Goal: Communication & Community: Ask a question

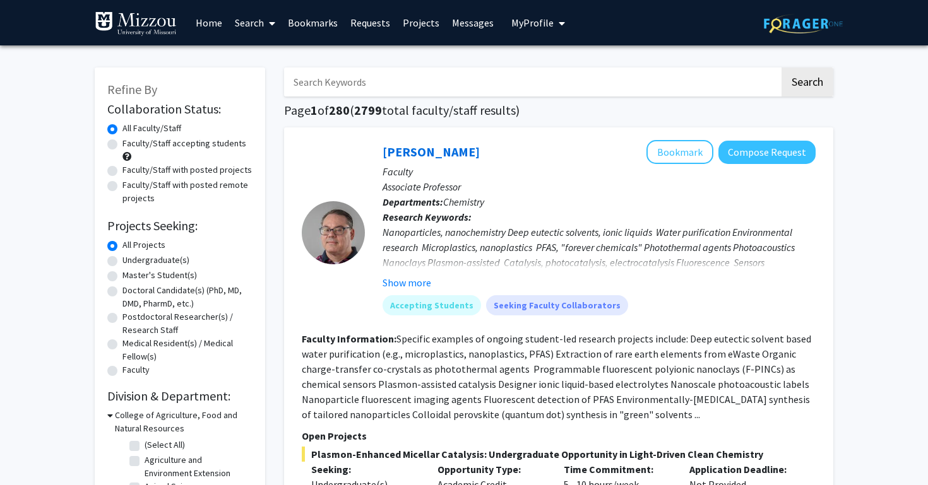
click at [405, 90] on input "Search Keywords" at bounding box center [531, 82] width 495 height 29
click at [806, 84] on button "Search" at bounding box center [807, 82] width 52 height 29
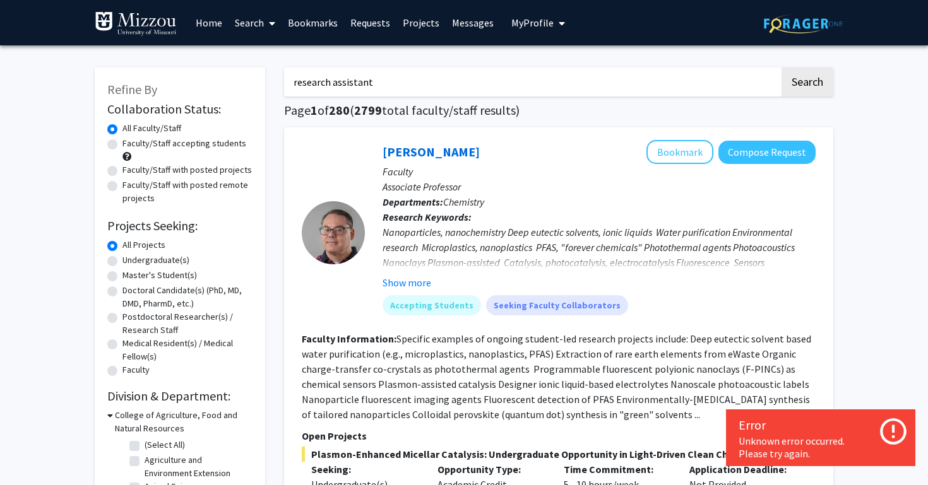
click at [806, 84] on button "Search" at bounding box center [807, 82] width 52 height 29
click at [830, 76] on button "Search" at bounding box center [807, 82] width 52 height 29
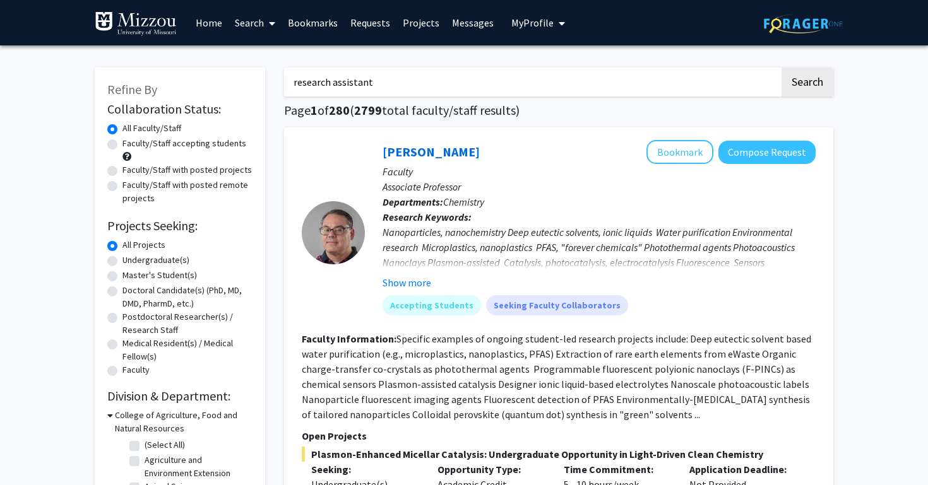
click at [389, 87] on input "research assistant" at bounding box center [531, 82] width 495 height 29
click at [808, 74] on button "Search" at bounding box center [807, 82] width 52 height 29
click at [805, 81] on button "Search" at bounding box center [807, 82] width 52 height 29
click at [808, 90] on button "Search" at bounding box center [807, 82] width 52 height 29
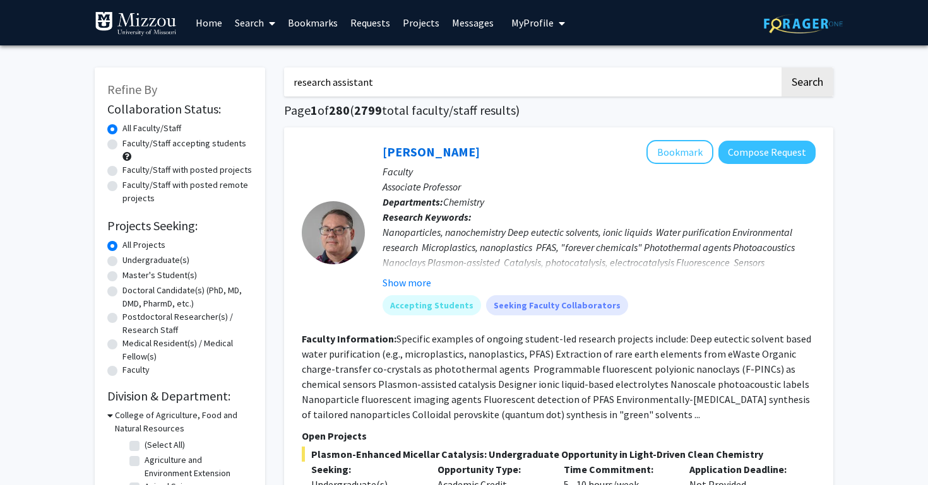
click at [611, 93] on input "research assistant" at bounding box center [531, 82] width 495 height 29
click at [817, 90] on button "Search" at bounding box center [807, 82] width 52 height 29
click at [807, 87] on button "Search" at bounding box center [807, 82] width 52 height 29
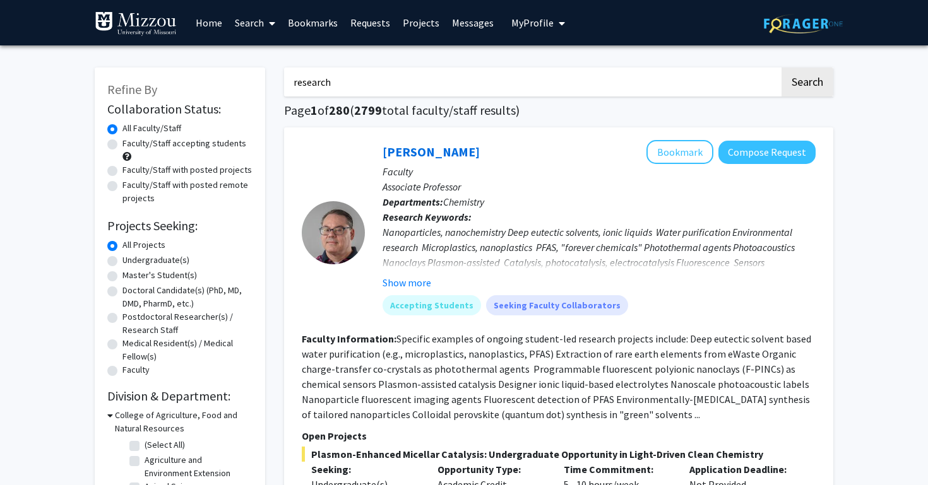
click at [425, 78] on input "research" at bounding box center [531, 82] width 495 height 29
type input "r"
click at [806, 84] on button "Search" at bounding box center [807, 82] width 52 height 29
click at [812, 79] on button "Search" at bounding box center [807, 82] width 52 height 29
click at [460, 91] on input "Andrea wycoff" at bounding box center [531, 82] width 495 height 29
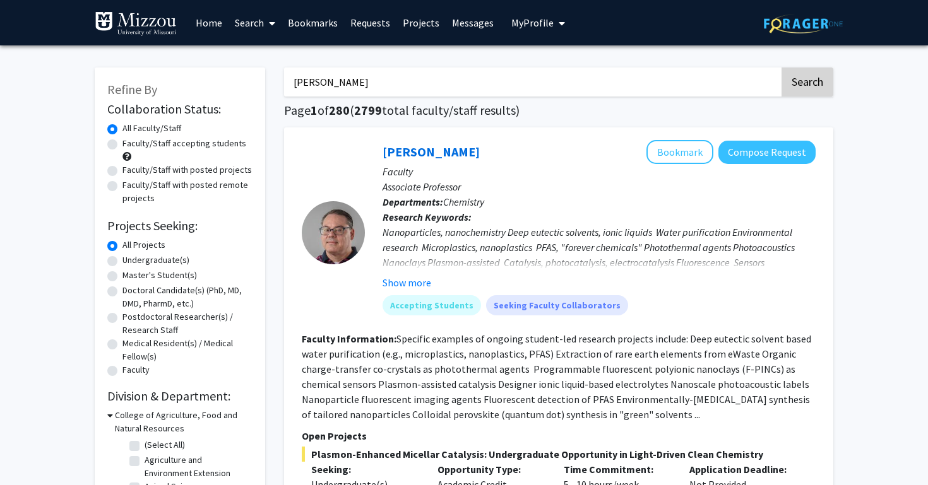
click at [814, 96] on button "Search" at bounding box center [807, 82] width 52 height 29
click at [804, 86] on button "Search" at bounding box center [807, 82] width 52 height 29
click at [743, 77] on input "Andrea wycoff" at bounding box center [531, 82] width 495 height 29
click at [764, 88] on input "Andrea wycoff" at bounding box center [531, 82] width 495 height 29
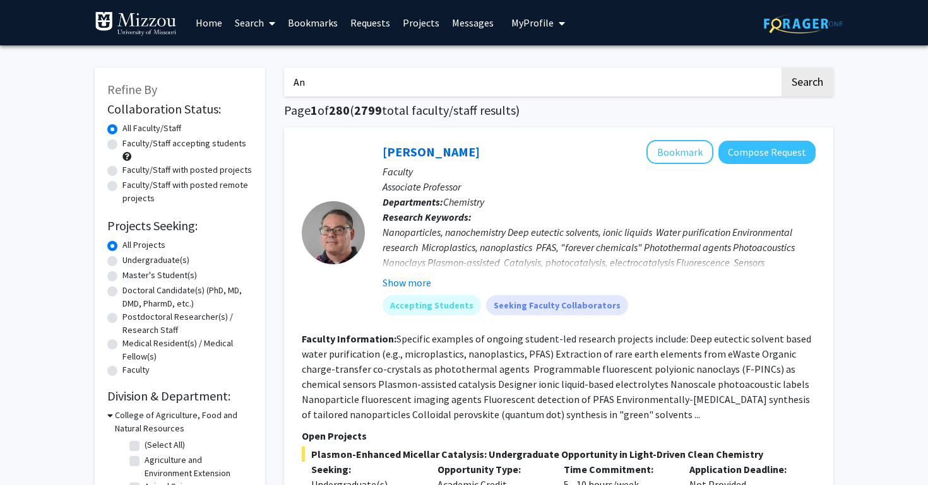
type input "A"
click at [535, 73] on input "Search Keywords" at bounding box center [531, 82] width 495 height 29
type input "drug and addictions"
click at [806, 84] on button "Search" at bounding box center [807, 82] width 52 height 29
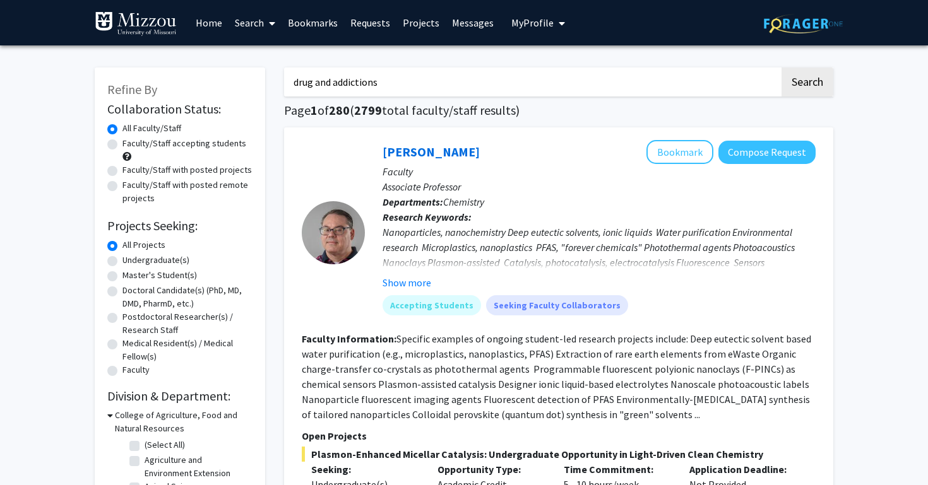
click at [817, 92] on button "Search" at bounding box center [807, 82] width 52 height 29
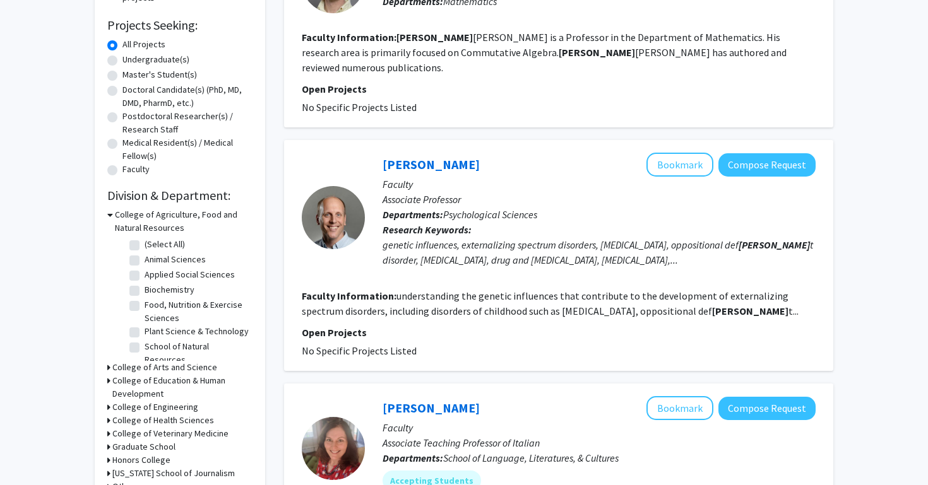
scroll to position [237, 0]
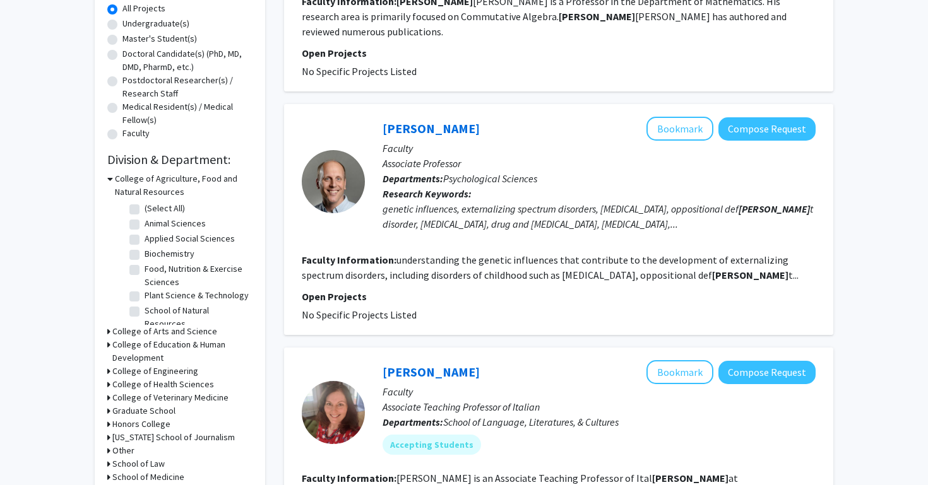
click at [338, 167] on div at bounding box center [333, 181] width 63 height 63
click at [417, 121] on link "[PERSON_NAME]" at bounding box center [430, 129] width 97 height 16
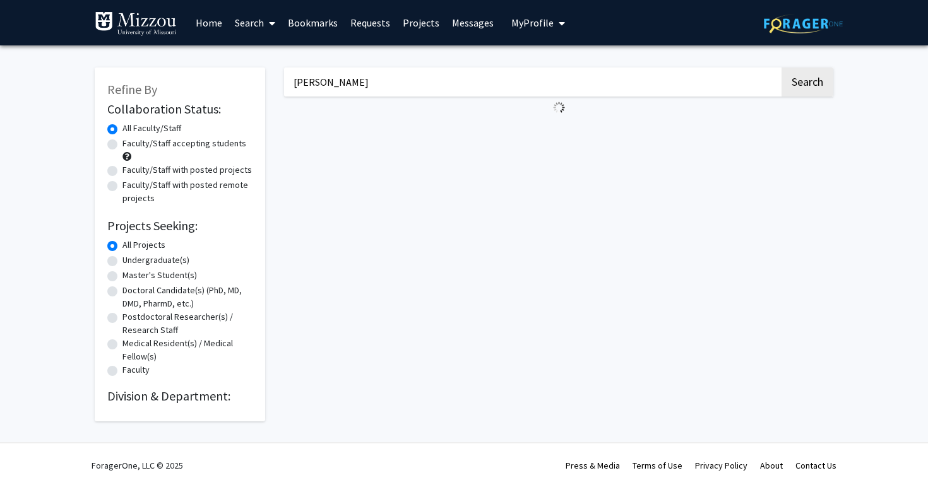
click at [377, 74] on input "[PERSON_NAME]" at bounding box center [531, 82] width 495 height 29
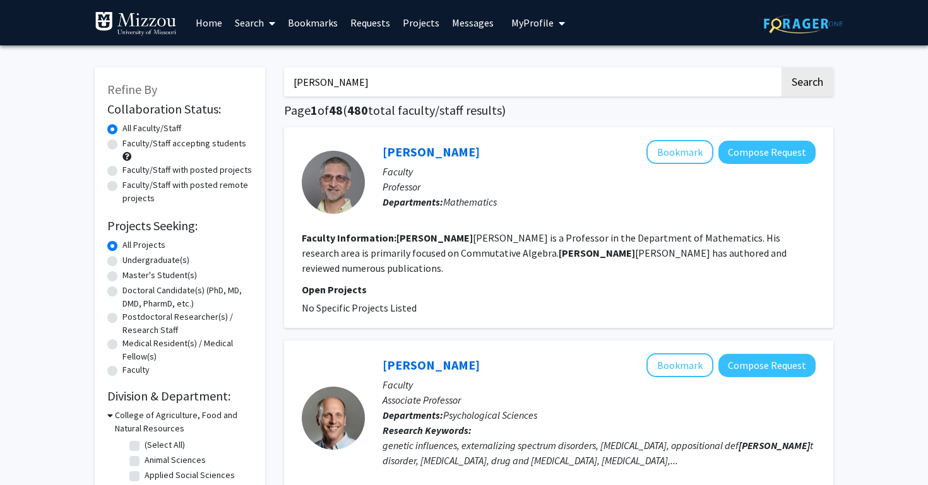
click at [377, 74] on input "[PERSON_NAME]" at bounding box center [531, 82] width 495 height 29
click at [345, 81] on input "[PERSON_NAME]" at bounding box center [531, 82] width 495 height 29
type input "I"
click at [806, 84] on button "Search" at bounding box center [807, 82] width 52 height 29
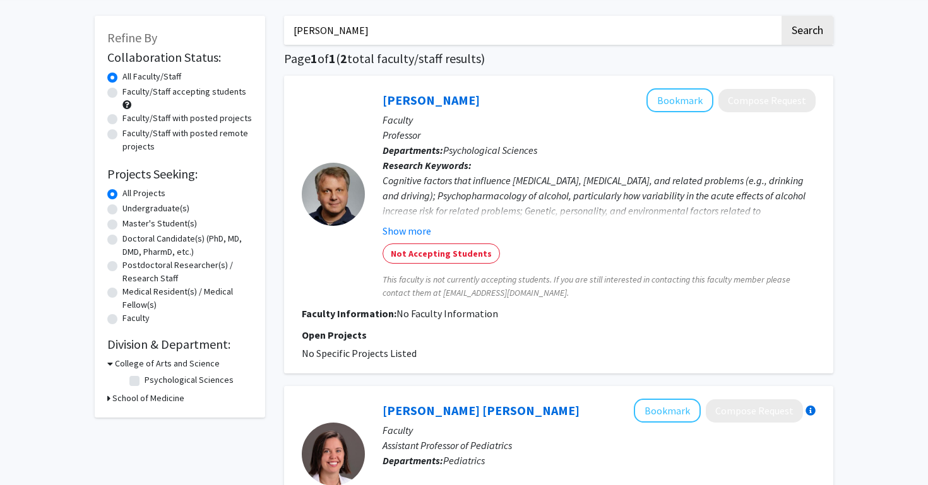
scroll to position [57, 0]
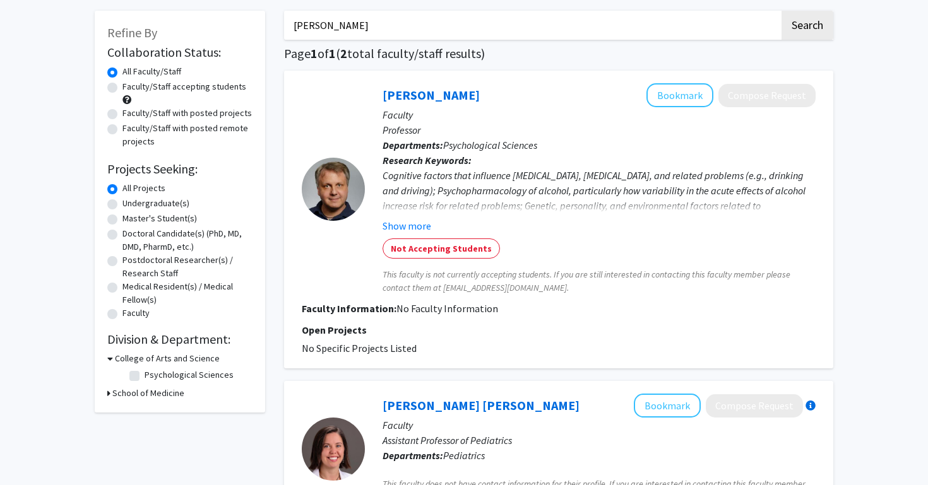
click at [422, 218] on fg-read-more "Cognitive factors that influence [MEDICAL_DATA], [MEDICAL_DATA], and related pr…" at bounding box center [598, 201] width 433 height 66
click at [420, 225] on button "Show more" at bounding box center [406, 225] width 49 height 15
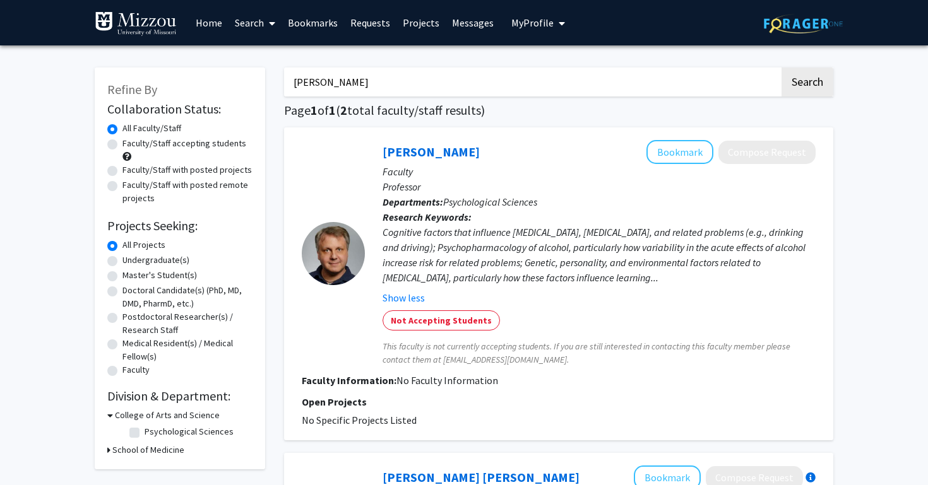
scroll to position [0, 0]
click at [444, 71] on input "[PERSON_NAME]" at bounding box center [531, 82] width 495 height 29
click at [431, 85] on input "[PERSON_NAME]" at bounding box center [531, 82] width 495 height 29
click at [806, 84] on button "Search" at bounding box center [807, 82] width 52 height 29
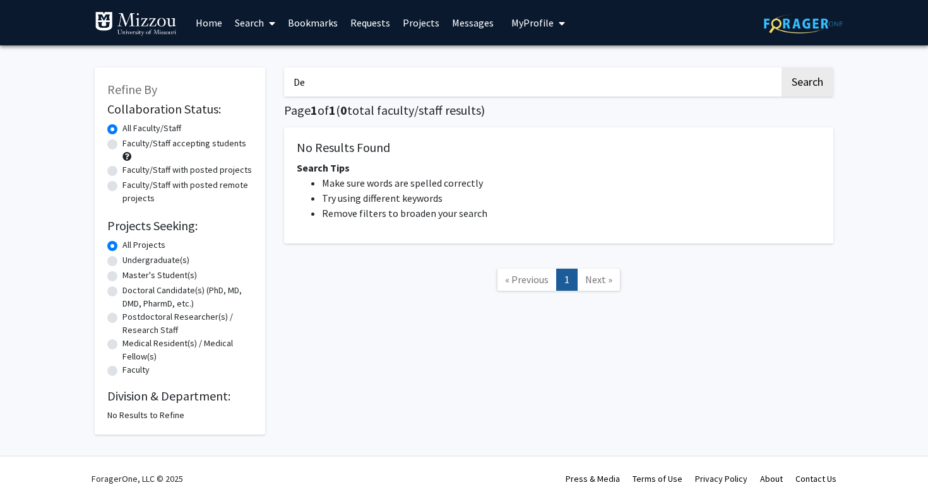
type input "D"
click at [806, 84] on button "Search" at bounding box center [807, 82] width 52 height 29
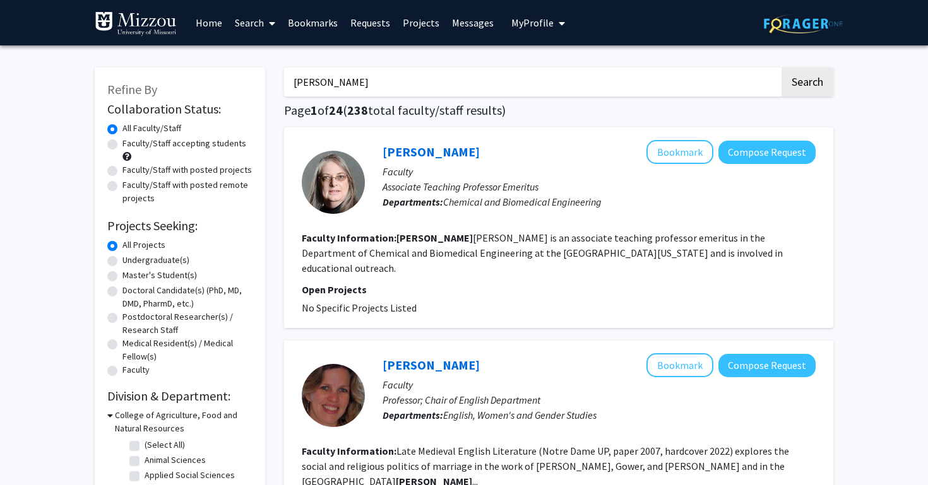
click at [437, 79] on input "[PERSON_NAME]" at bounding box center [531, 82] width 495 height 29
type input "M"
click at [806, 84] on button "Search" at bounding box center [807, 82] width 52 height 29
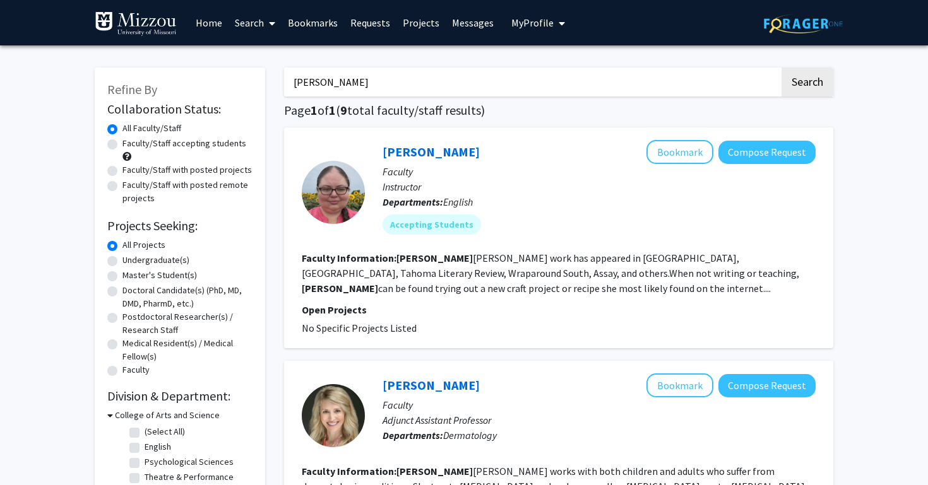
type input "[PERSON_NAME]"
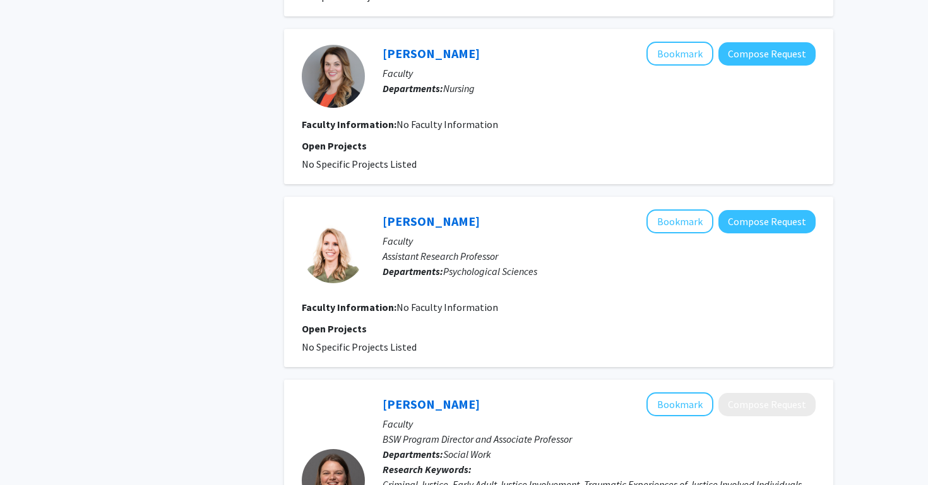
scroll to position [1385, 0]
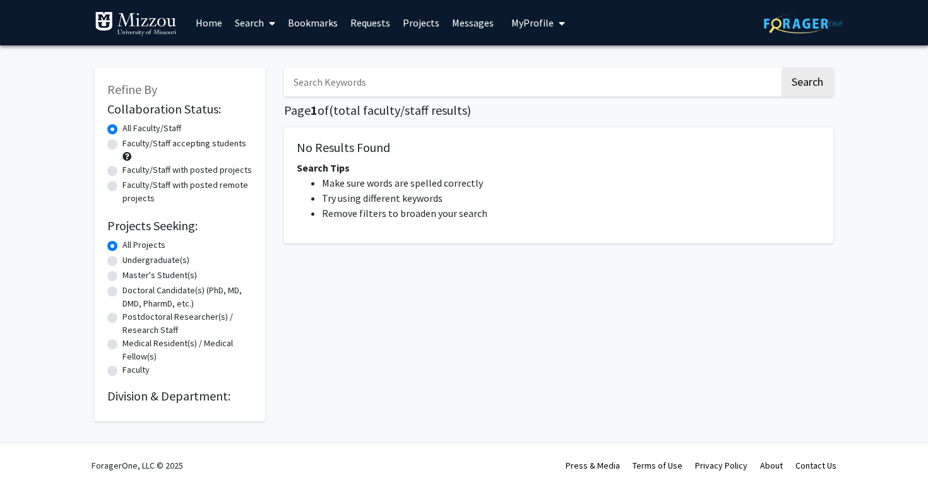
click at [491, 92] on input "Search Keywords" at bounding box center [531, 82] width 495 height 29
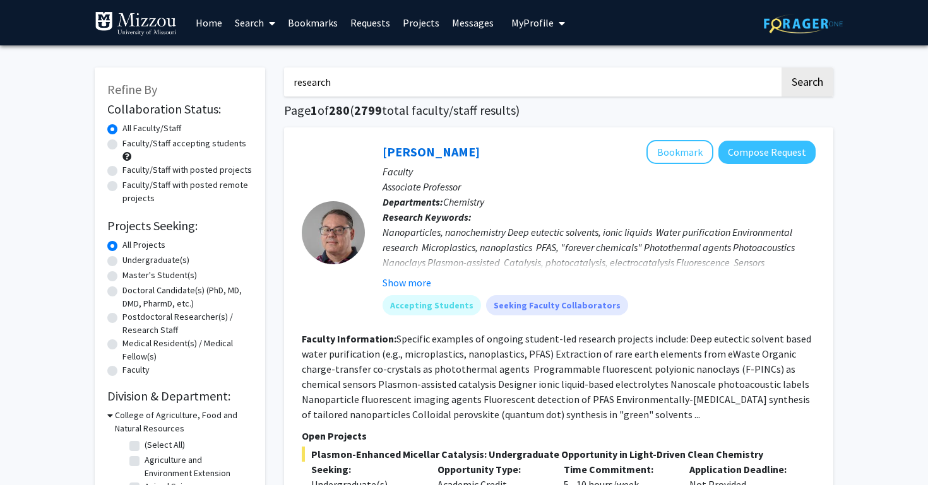
click at [806, 84] on button "Search" at bounding box center [807, 82] width 52 height 29
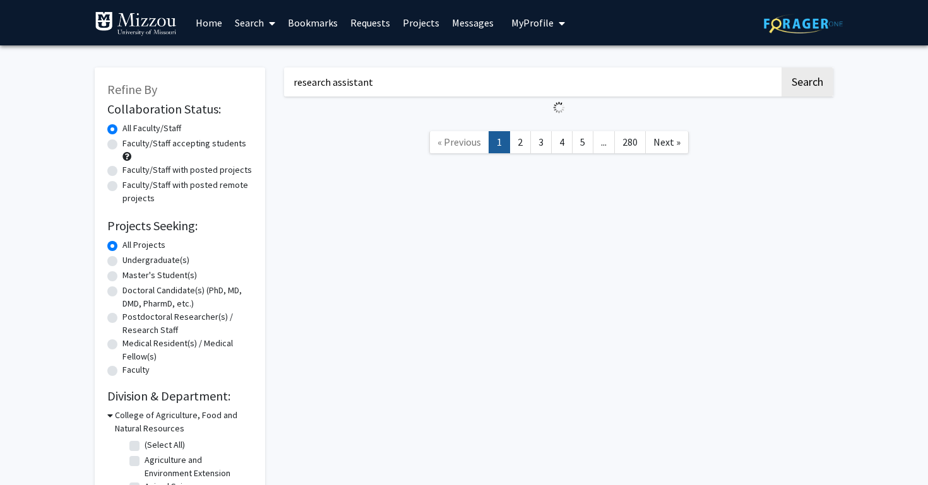
click at [806, 84] on button "Search" at bounding box center [807, 82] width 52 height 29
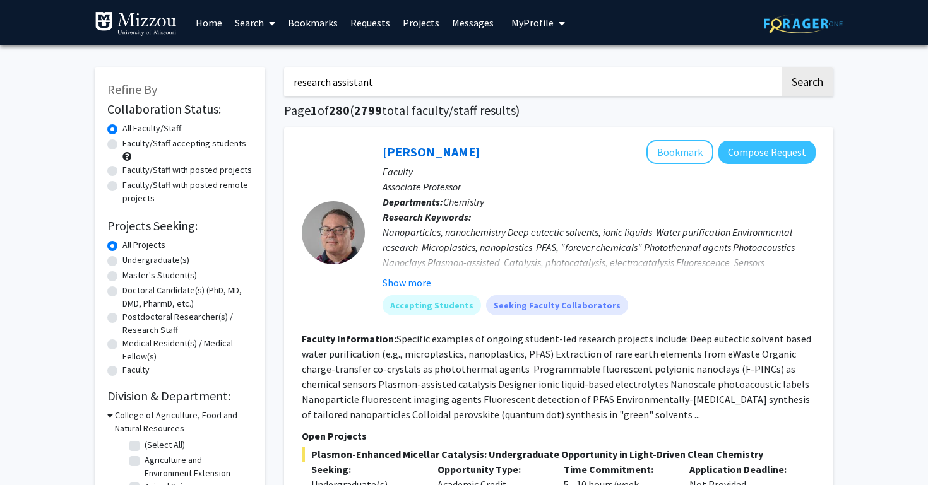
click at [806, 84] on button "Search" at bounding box center [807, 82] width 52 height 29
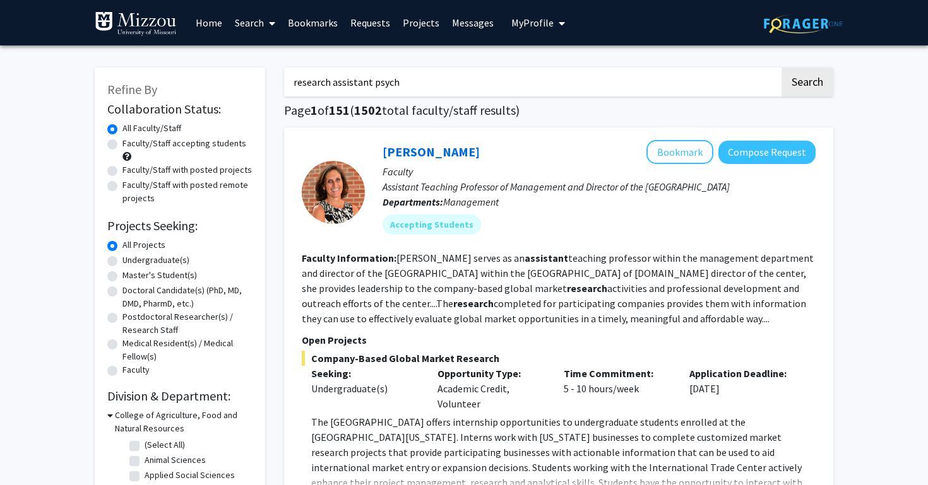
click at [806, 84] on button "Search" at bounding box center [807, 82] width 52 height 29
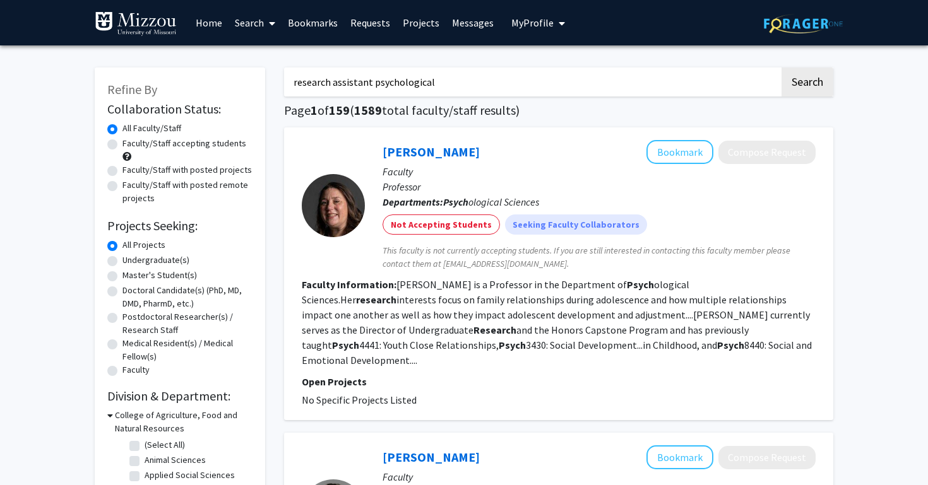
type input "research assistant psychological"
click at [806, 84] on button "Search" at bounding box center [807, 82] width 52 height 29
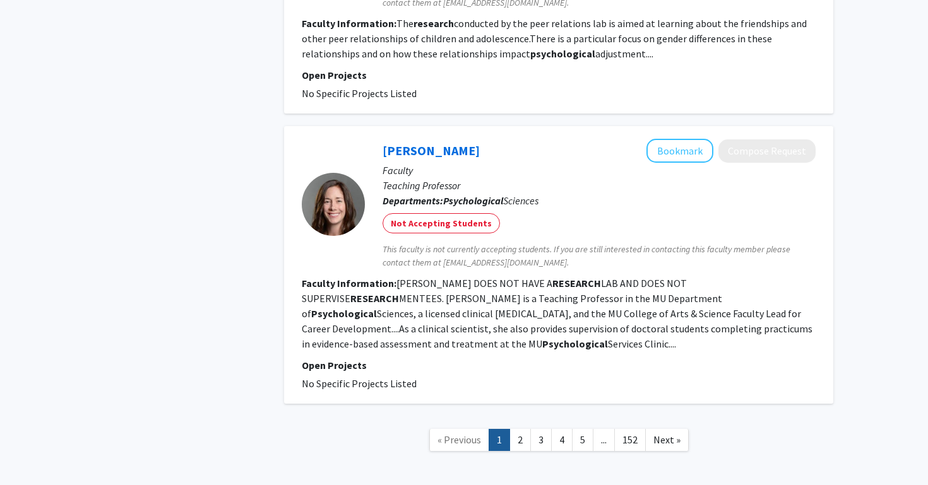
scroll to position [2466, 0]
click at [524, 430] on link "2" at bounding box center [519, 441] width 21 height 22
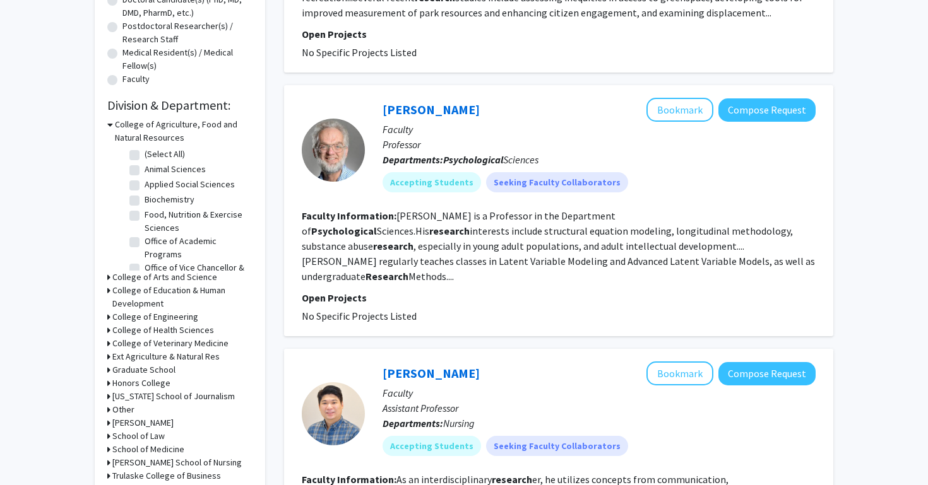
scroll to position [292, 0]
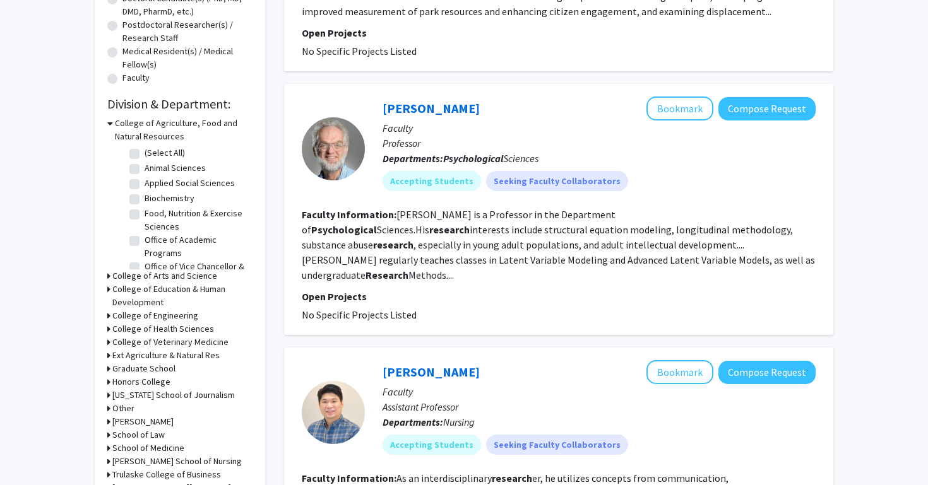
click at [432, 232] on fg-read-more "Wood is a Professor in the Department of Psychological Sciences.His research in…" at bounding box center [558, 244] width 513 height 73
drag, startPoint x: 430, startPoint y: 232, endPoint x: 538, endPoint y: 237, distance: 108.7
click at [538, 237] on fg-read-more "Wood is a Professor in the Department of Psychological Sciences.His research in…" at bounding box center [558, 244] width 513 height 73
copy fg-read-more "longitudinal methodology"
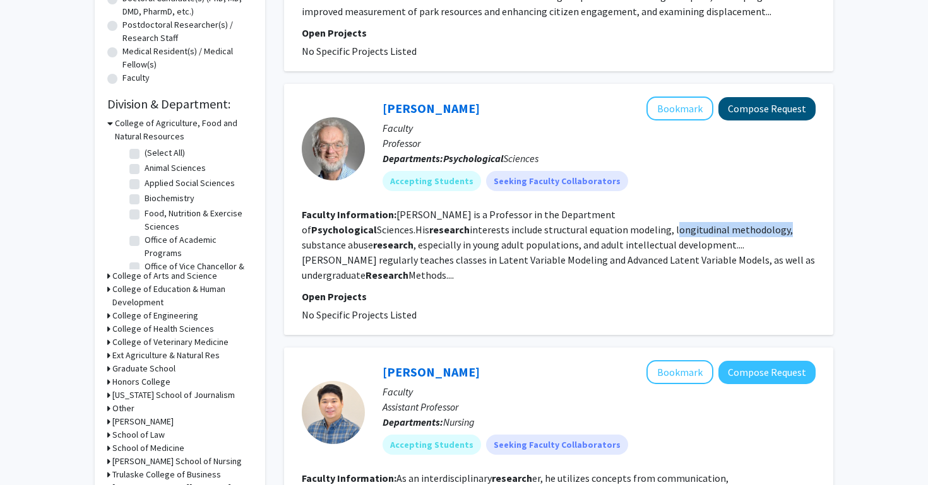
click at [760, 105] on button "Compose Request" at bounding box center [766, 108] width 97 height 23
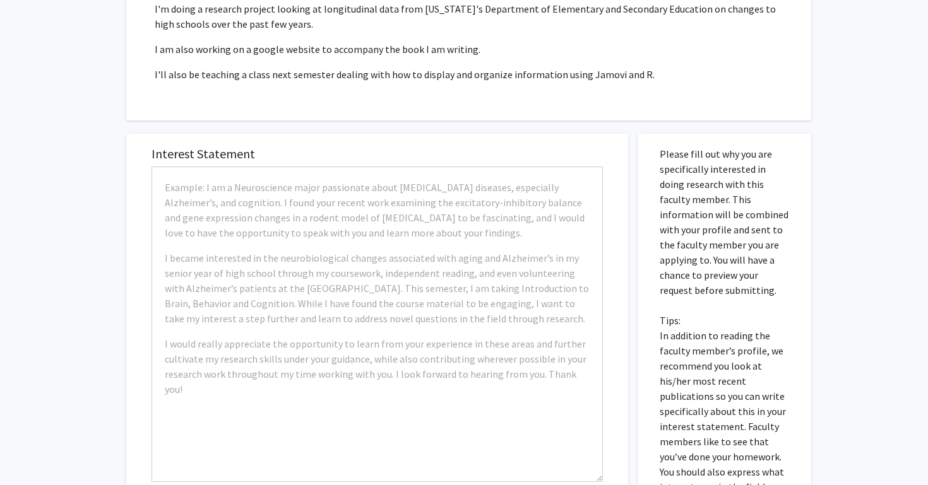
scroll to position [276, 0]
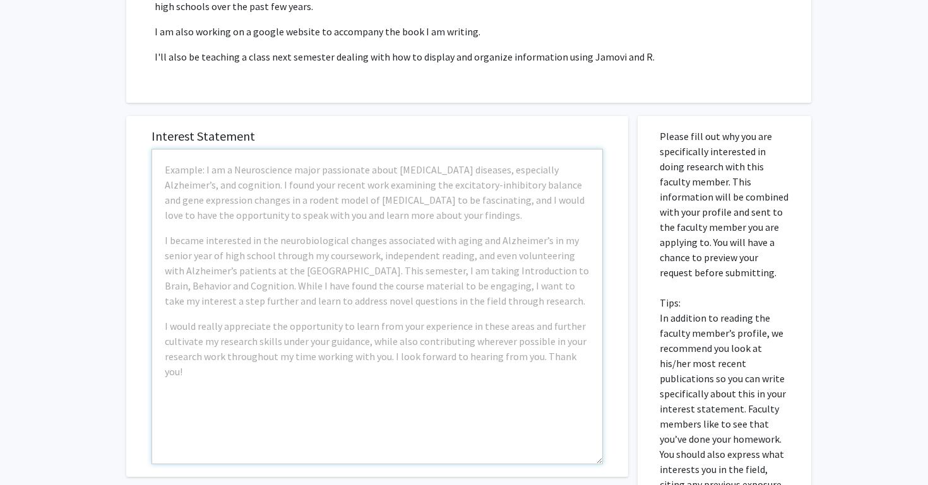
click at [335, 191] on p "Example: I am a Neuroscience major passionate about neurodegenerative diseases,…" at bounding box center [377, 192] width 425 height 61
click at [243, 158] on div "Example: I am a Neuroscience major passionate about neurodegenerative diseases,…" at bounding box center [376, 307] width 451 height 316
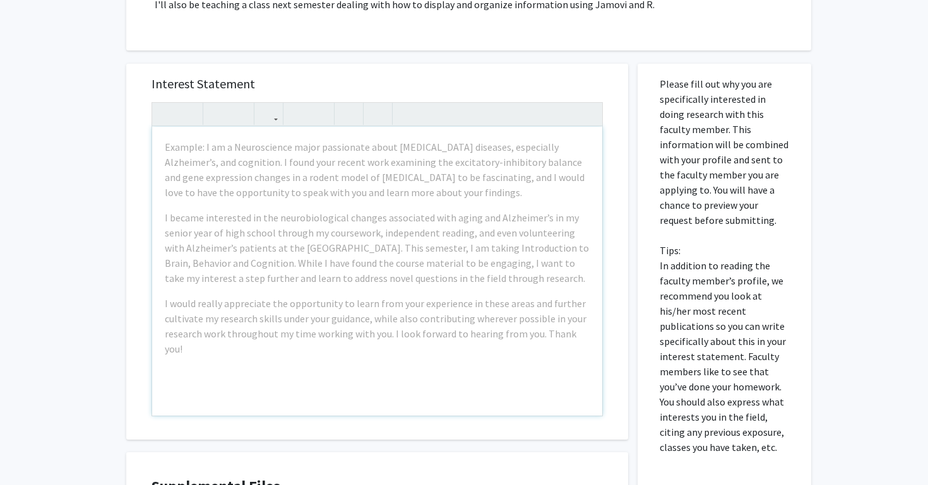
scroll to position [263, 0]
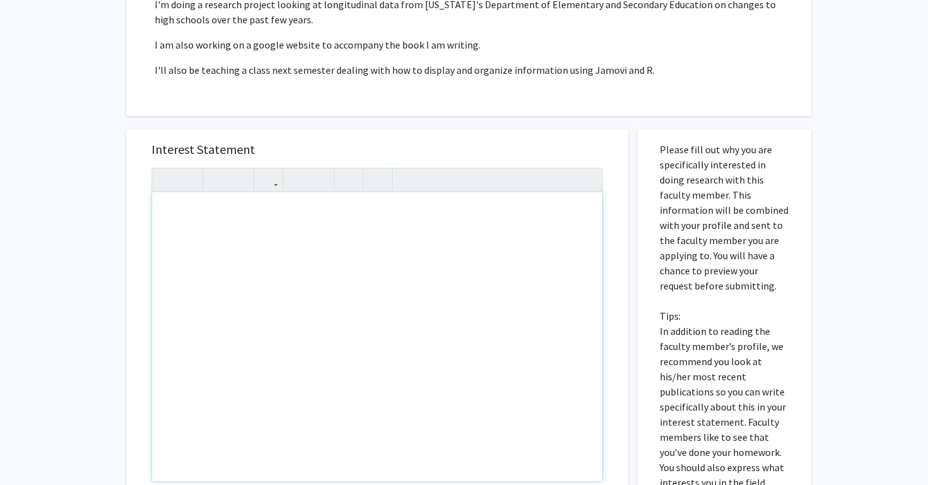
drag, startPoint x: 587, startPoint y: 401, endPoint x: 411, endPoint y: 382, distance: 177.1
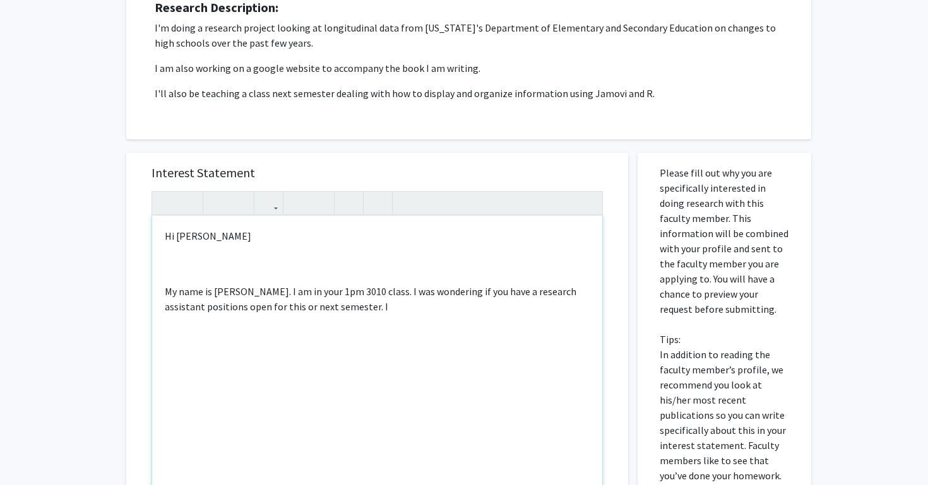
scroll to position [237, 0]
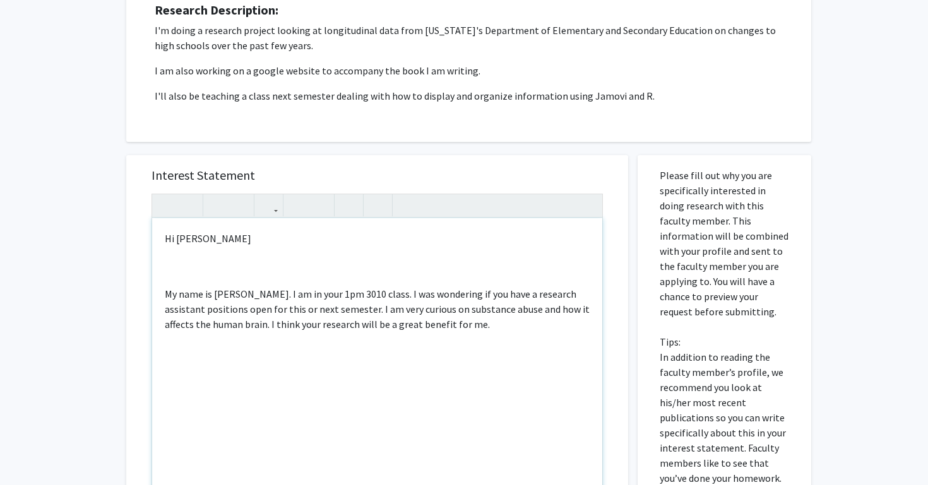
type textarea "<p>Hi Mr. Wood</p><br><br><p>My name is Katherine McCorkle. I am in your 1pm 30…"
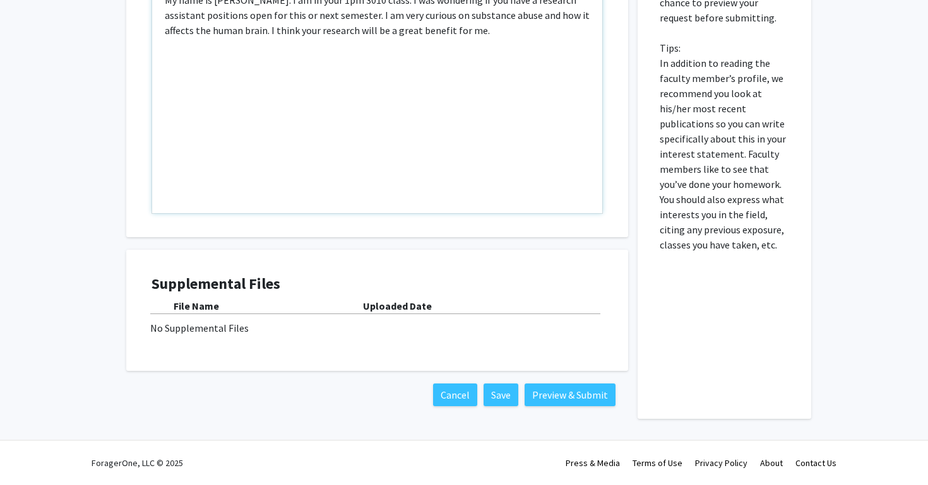
scroll to position [532, 0]
click at [574, 394] on button "Preview & Submit" at bounding box center [569, 395] width 91 height 23
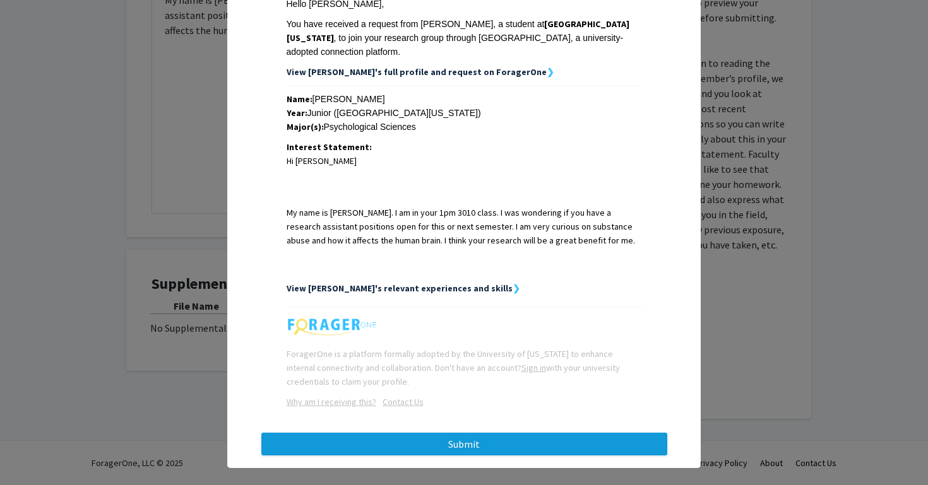
scroll to position [204, 0]
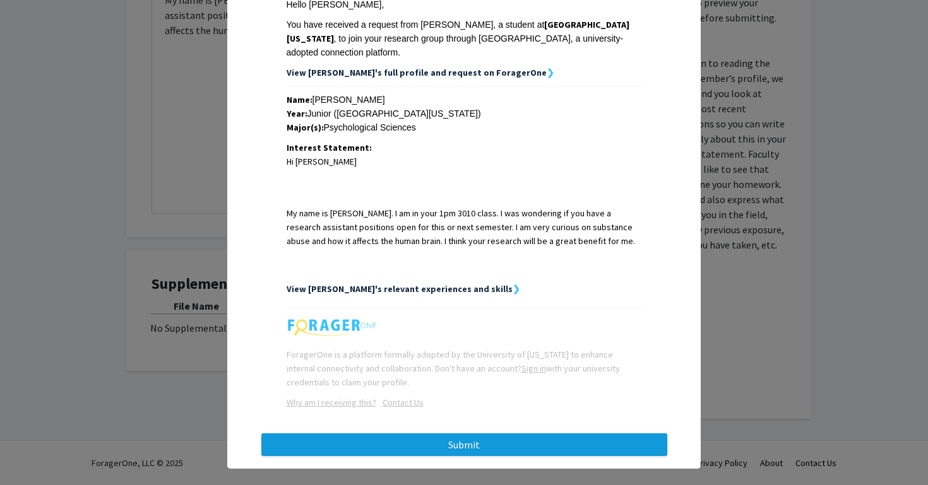
click at [547, 434] on button "Submit" at bounding box center [464, 445] width 406 height 23
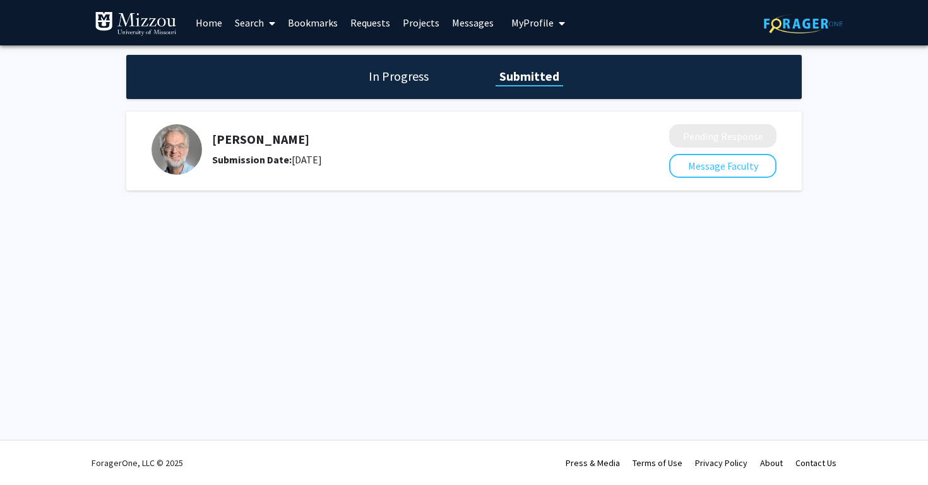
click at [208, 16] on link "Home" at bounding box center [208, 23] width 39 height 44
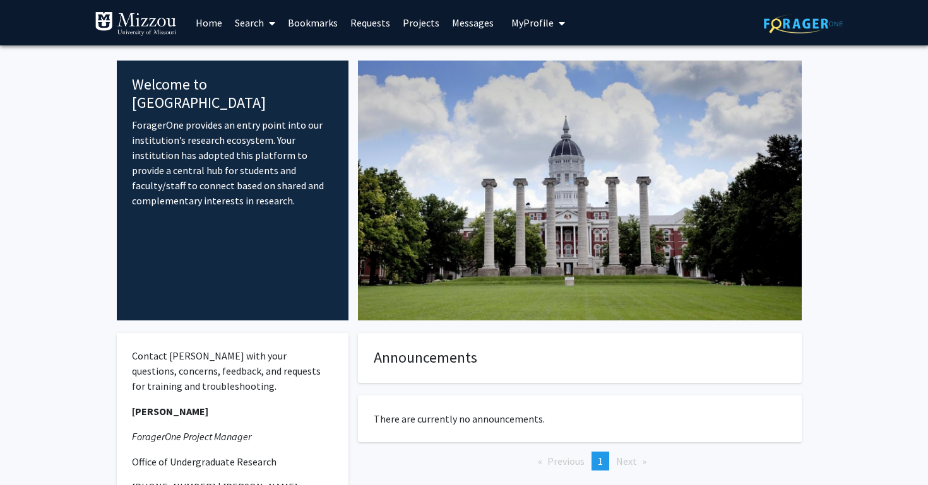
click at [247, 23] on link "Search" at bounding box center [254, 23] width 53 height 44
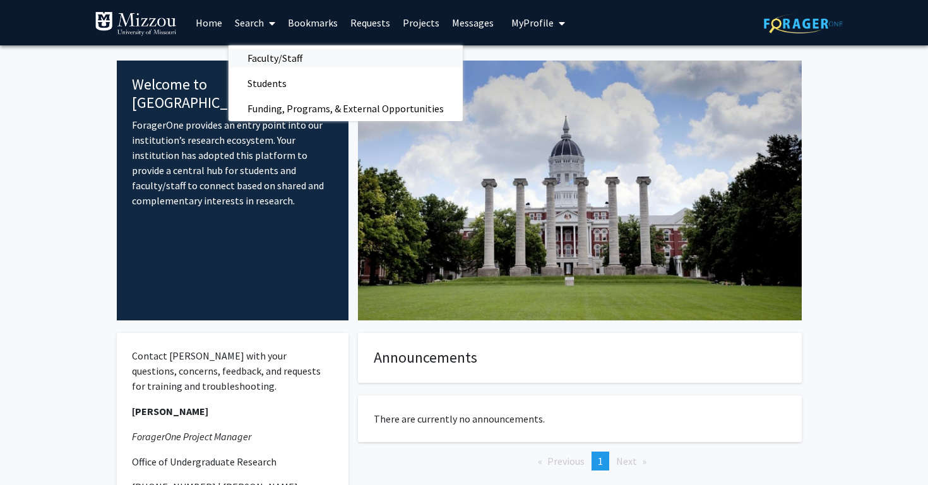
click at [287, 57] on span "Faculty/Staff" at bounding box center [274, 57] width 93 height 25
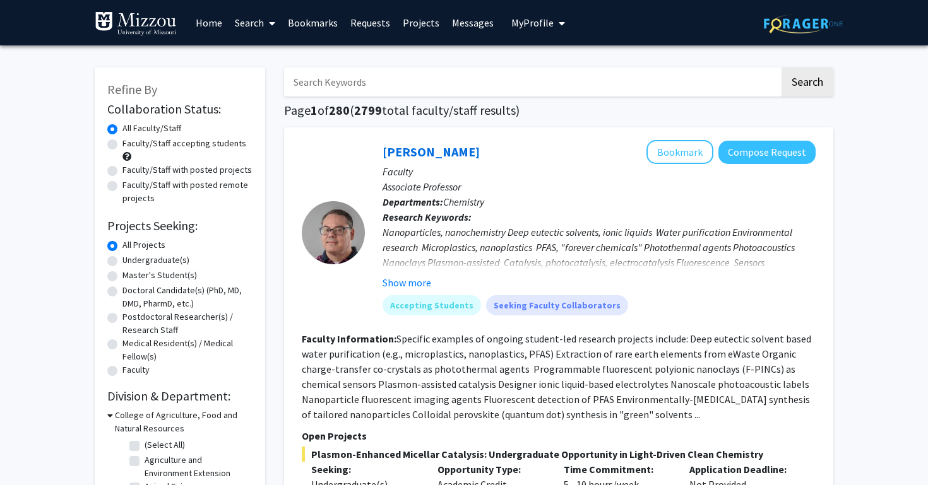
click at [341, 85] on input "Search Keywords" at bounding box center [531, 82] width 495 height 29
click at [806, 84] on button "Search" at bounding box center [807, 82] width 52 height 29
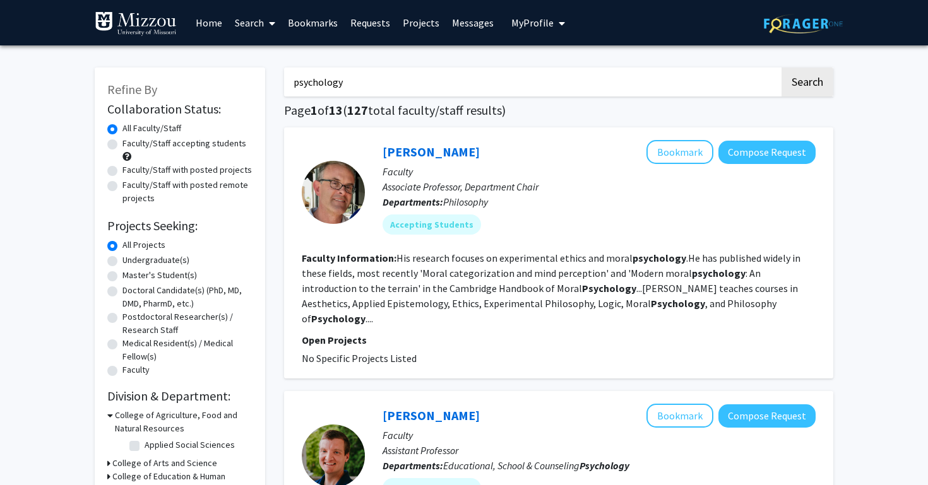
click at [295, 87] on input "psychology" at bounding box center [531, 82] width 495 height 29
type input "addiction psychology"
click at [806, 84] on button "Search" at bounding box center [807, 82] width 52 height 29
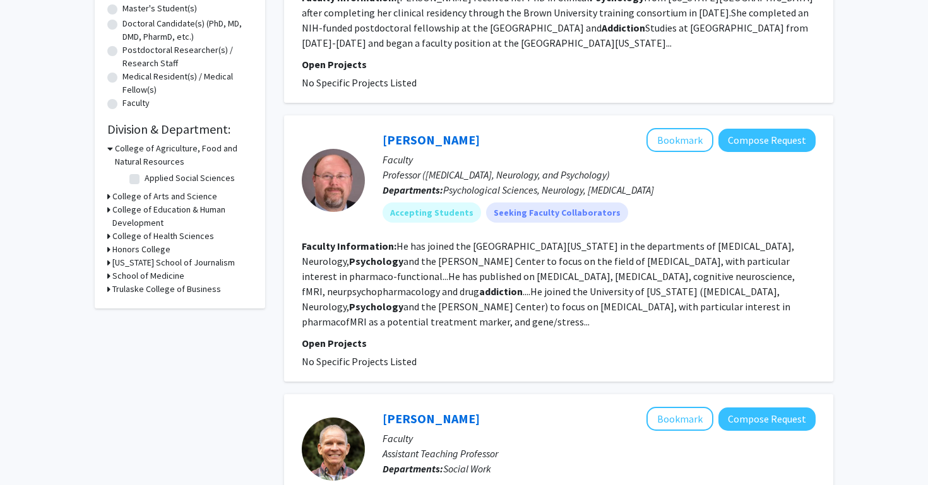
scroll to position [344, 0]
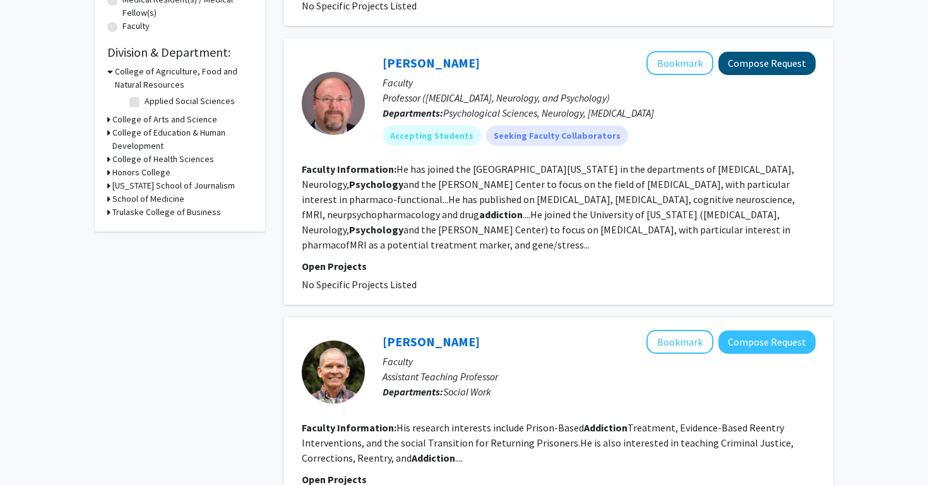
click at [759, 66] on button "Compose Request" at bounding box center [766, 63] width 97 height 23
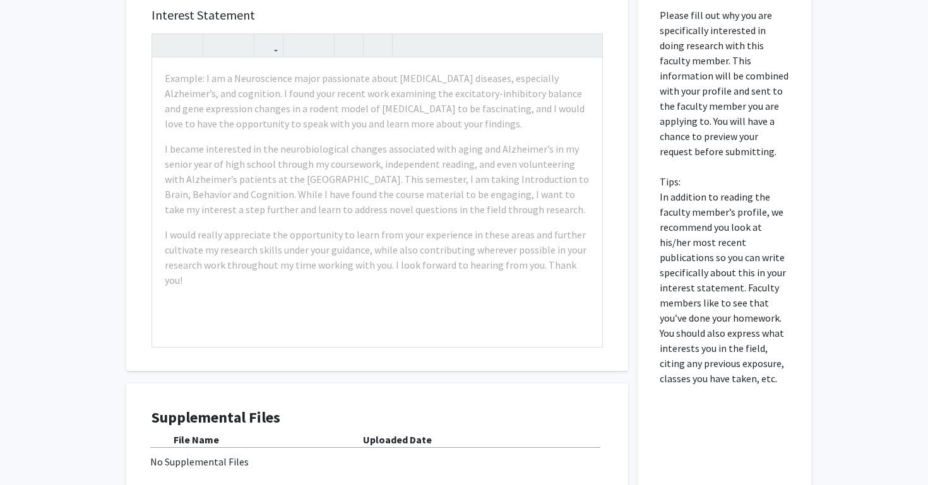
scroll to position [272, 0]
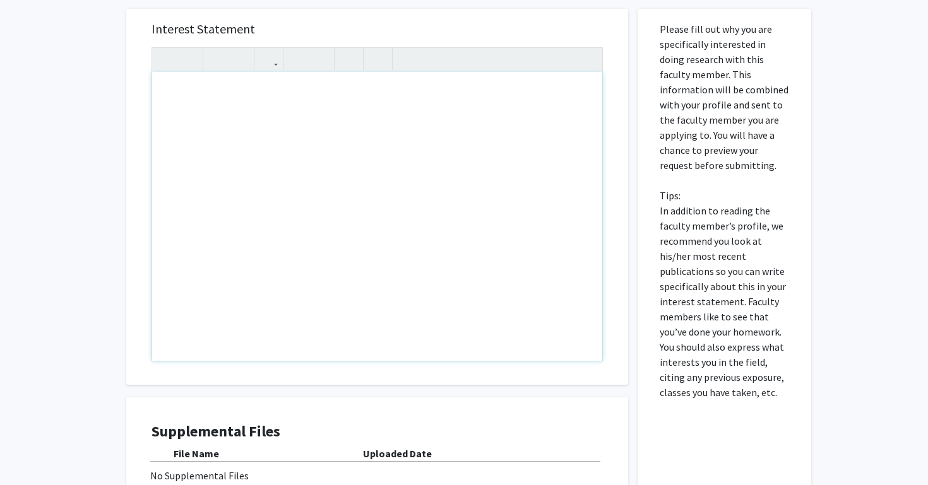
click at [230, 114] on div "Note to users with screen readers: Please press Alt+0 or Option+0 to deactivate…" at bounding box center [377, 216] width 450 height 289
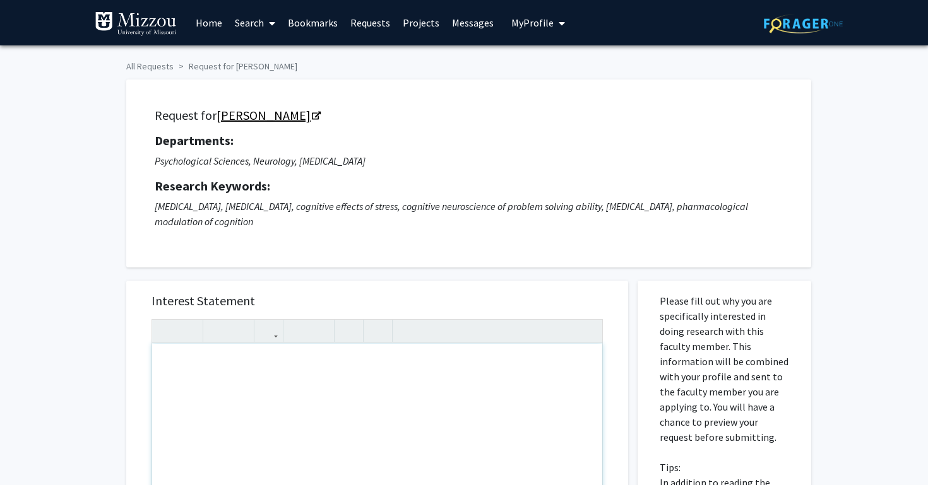
scroll to position [0, 0]
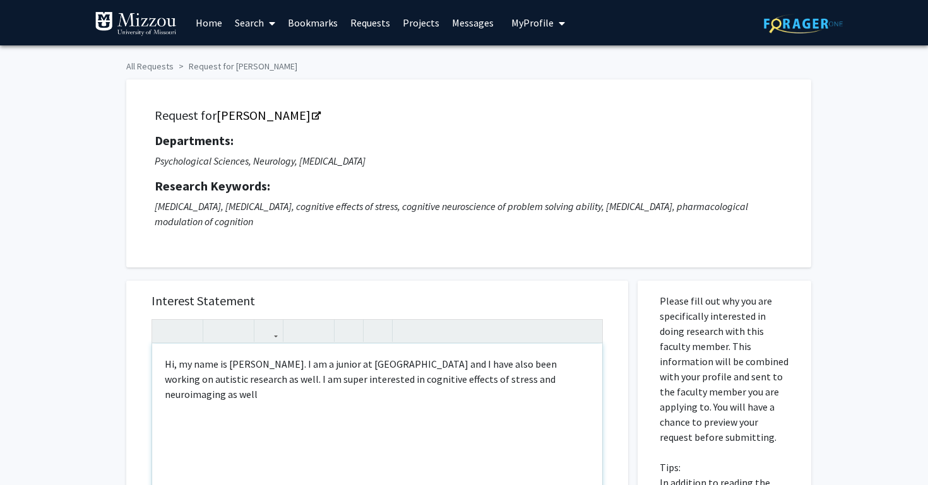
click at [514, 382] on div "Hi, my name is Katherine McCorkle. I am a junior at Mizzou and I have also been…" at bounding box center [377, 488] width 450 height 289
click at [523, 382] on div "Hi, my name is Katherine McCorkle. I am a junior at Mizzou and I have also been…" at bounding box center [377, 488] width 450 height 289
click at [579, 382] on div "Hi, my name is Katherine McCorkle. I am a junior at Mizzou and I have also been…" at bounding box center [377, 488] width 450 height 289
click at [488, 382] on div "Hi, my name is Katherine McCorkle. I am a junior at Mizzou and I have also been…" at bounding box center [377, 488] width 450 height 289
click at [560, 386] on div "Hi, my name is Katherine McCorkle. I am a junior at Mizzou and I have also been…" at bounding box center [377, 488] width 450 height 289
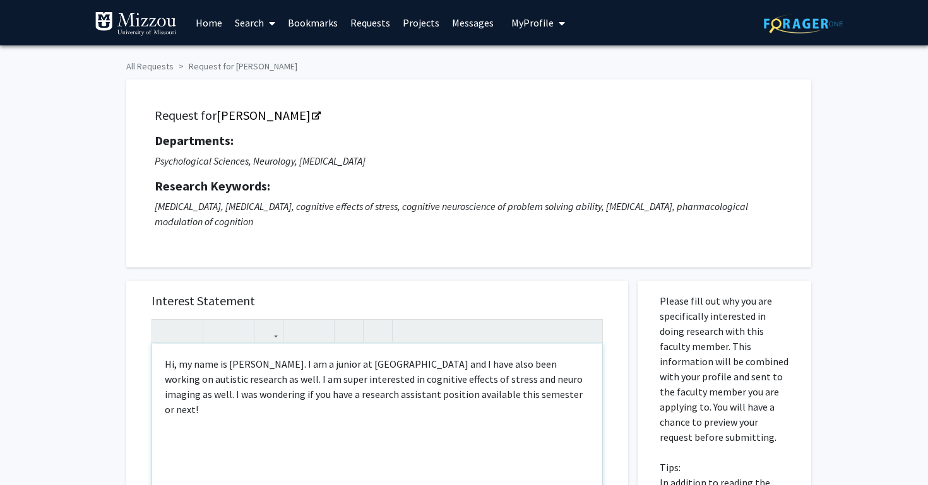
type textarea "<p>Hi, my name is Katherine McCorkle. I am a junior at Mizzou and I have also b…"
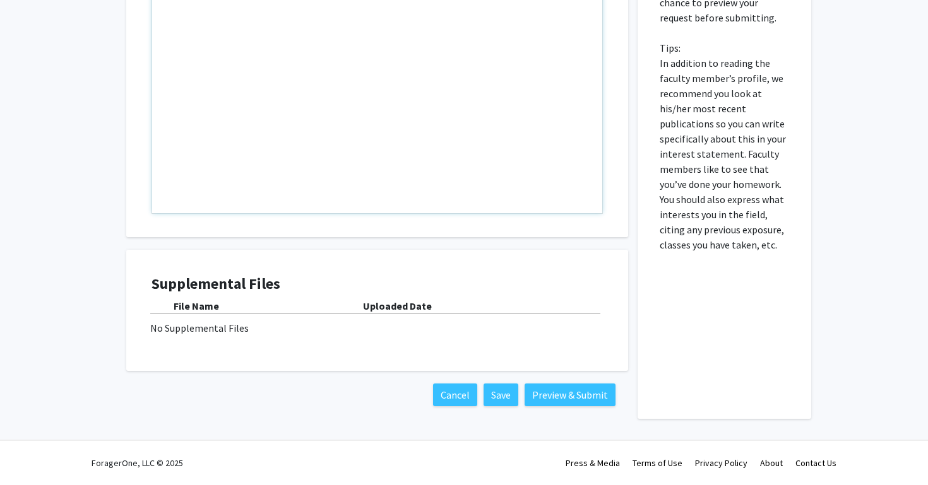
scroll to position [421, 0]
click at [556, 390] on button "Preview & Submit" at bounding box center [569, 395] width 91 height 23
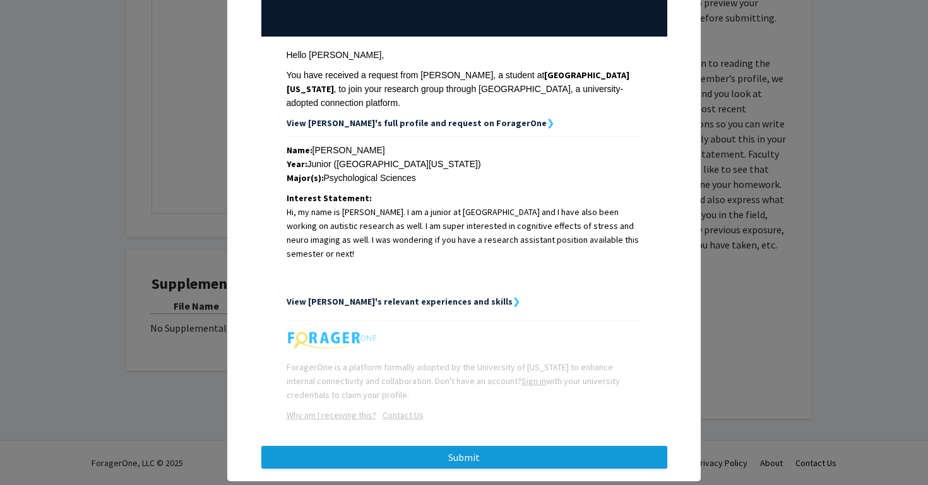
scroll to position [153, 0]
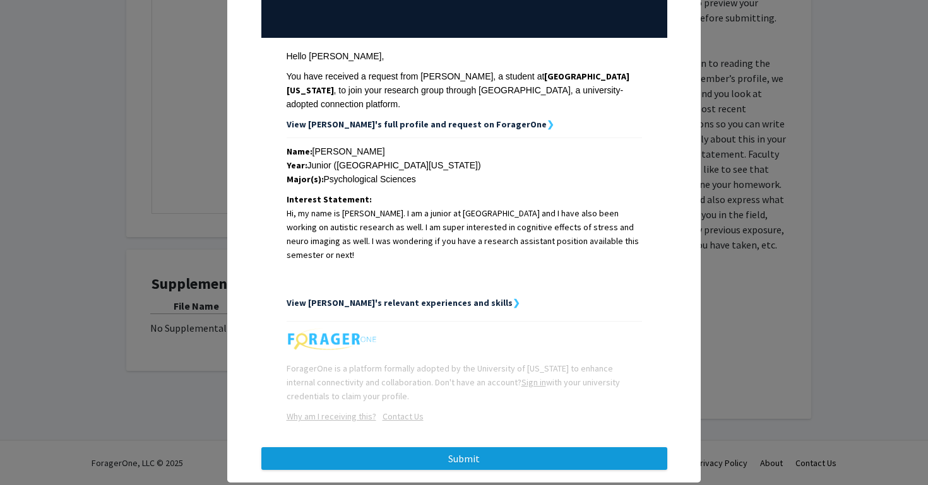
click at [562, 447] on button "Submit" at bounding box center [464, 458] width 406 height 23
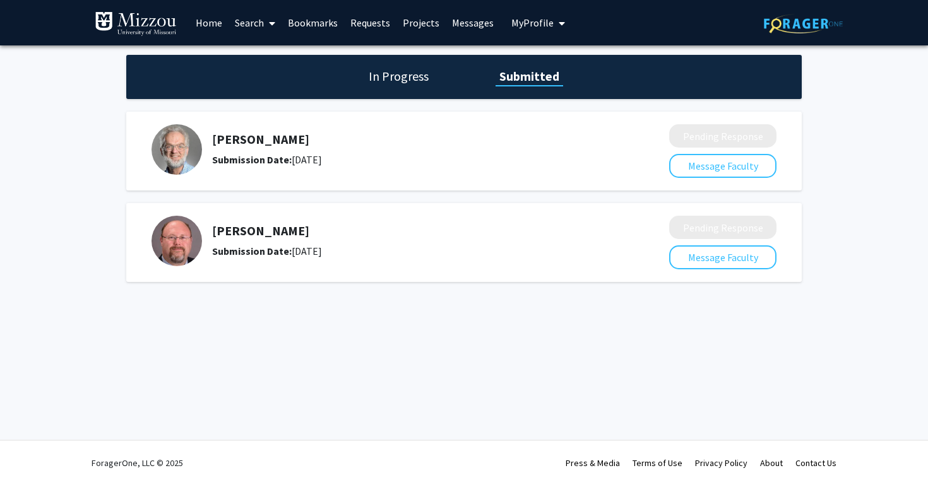
click at [209, 20] on link "Home" at bounding box center [208, 23] width 39 height 44
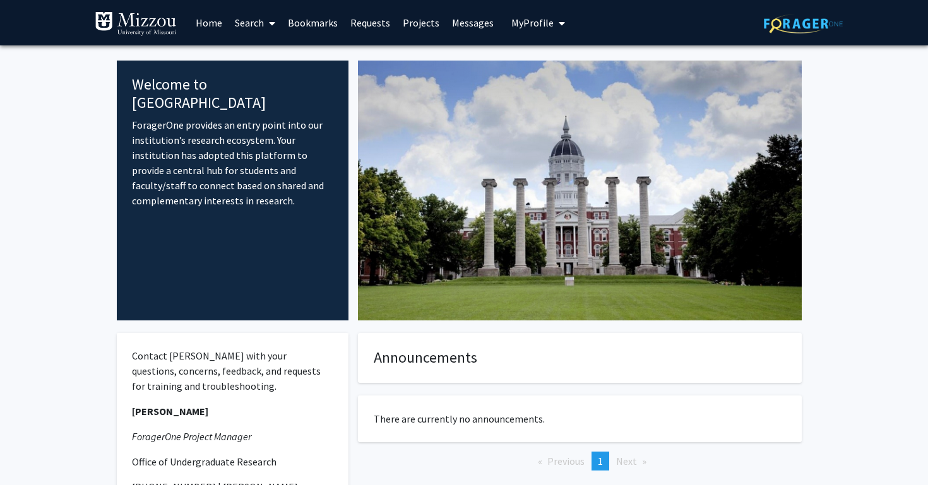
click at [244, 28] on link "Search" at bounding box center [254, 23] width 53 height 44
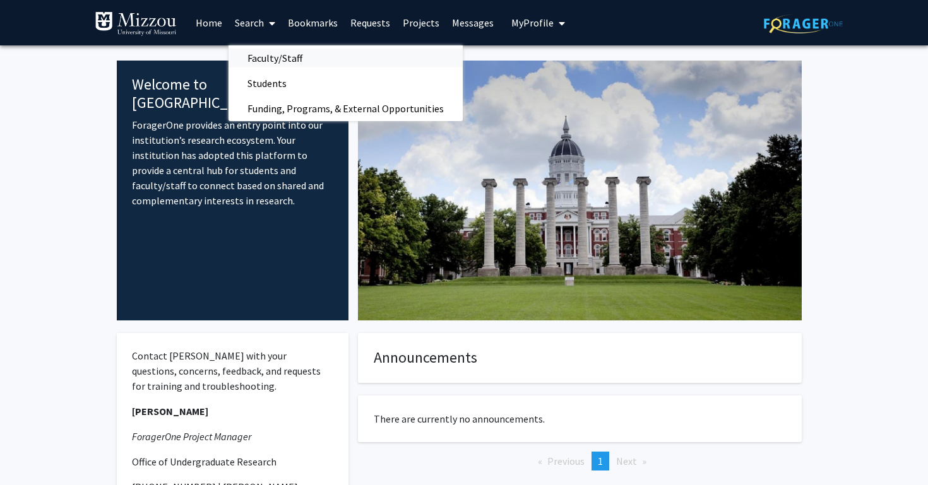
click at [278, 61] on span "Faculty/Staff" at bounding box center [274, 57] width 93 height 25
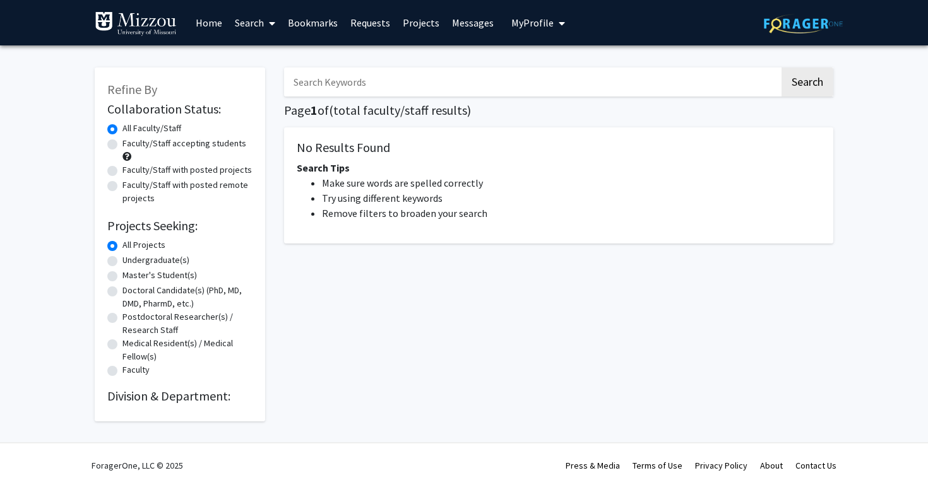
click at [319, 90] on input "Search Keywords" at bounding box center [531, 82] width 495 height 29
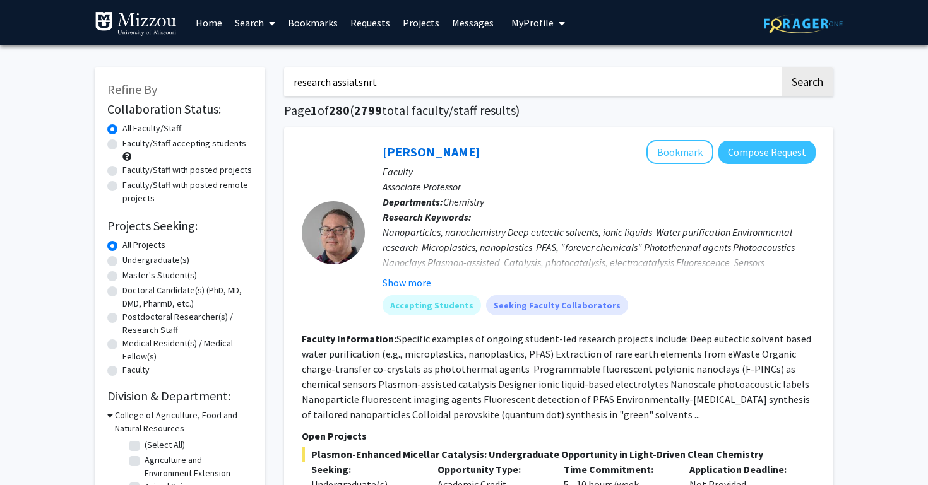
click at [806, 84] on button "Search" at bounding box center [807, 82] width 52 height 29
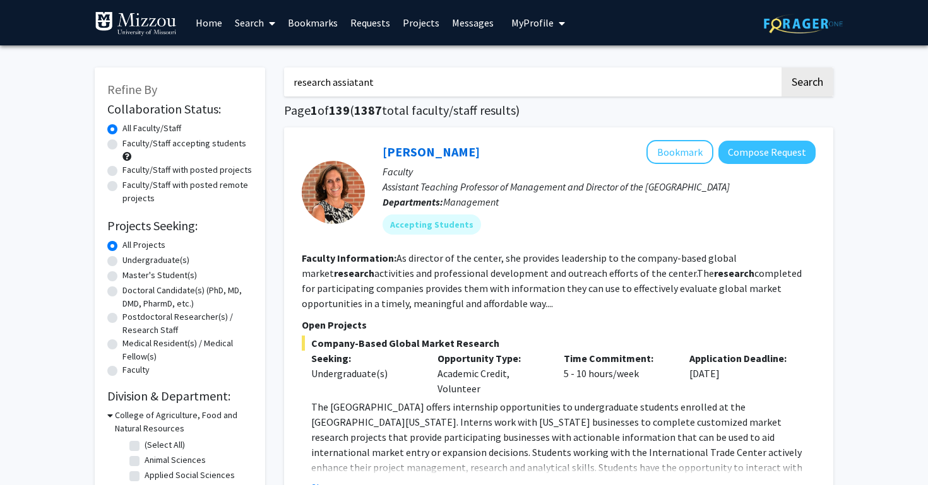
click at [806, 84] on button "Search" at bounding box center [807, 82] width 52 height 29
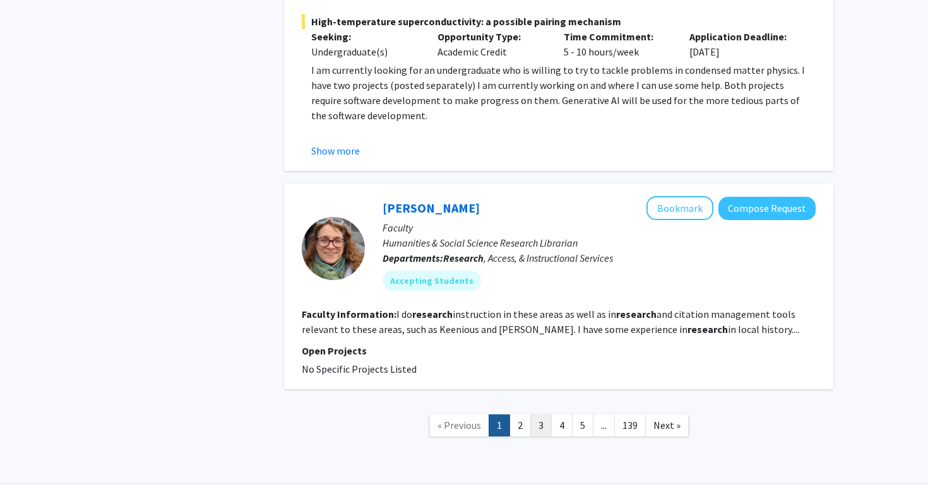
scroll to position [4537, 0]
click at [527, 415] on link "2" at bounding box center [519, 426] width 21 height 22
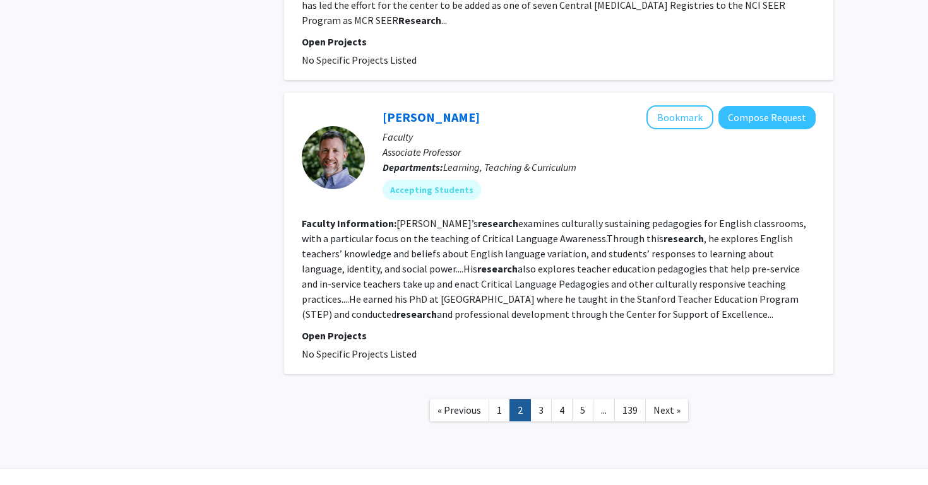
scroll to position [2861, 0]
click at [546, 394] on nav "« Previous 1 2 3 4 5 ... 139 Next »" at bounding box center [558, 412] width 549 height 51
click at [541, 400] on link "3" at bounding box center [540, 411] width 21 height 22
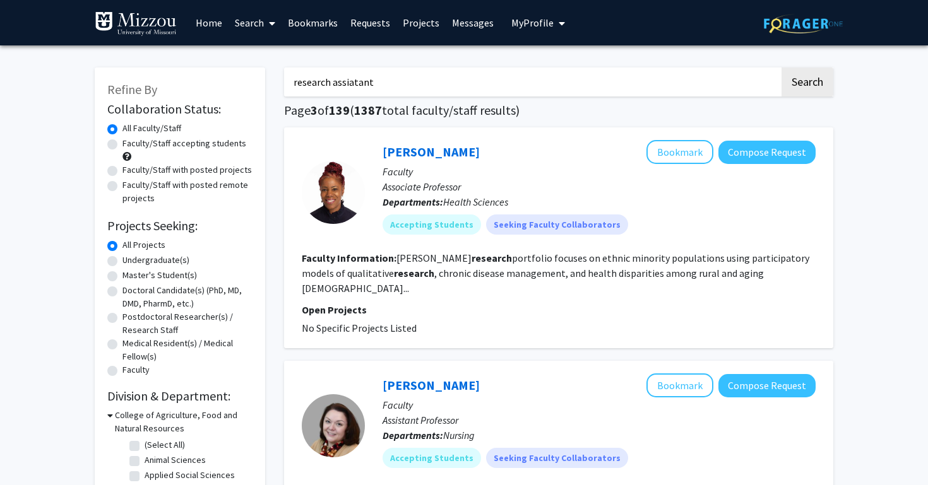
click at [382, 83] on input "research assiatant" at bounding box center [531, 82] width 495 height 29
click at [806, 84] on button "Search" at bounding box center [807, 82] width 52 height 29
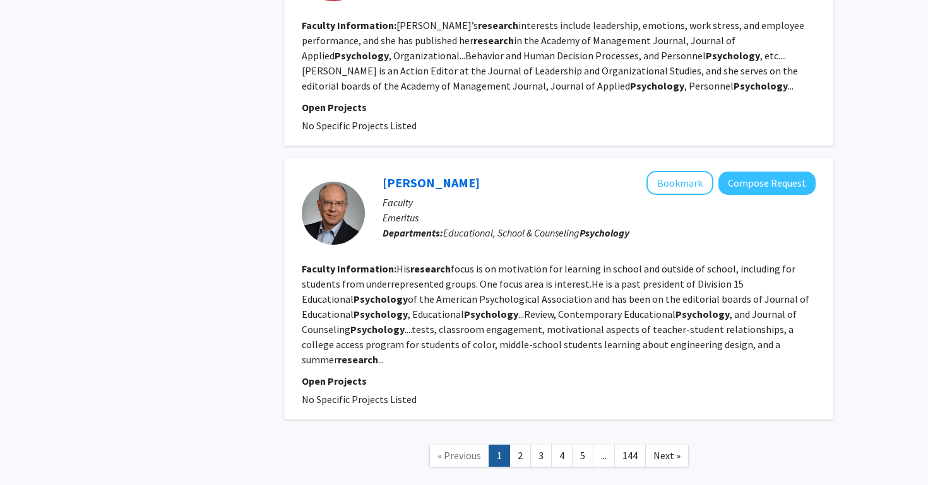
scroll to position [2399, 0]
click at [529, 446] on link "2" at bounding box center [519, 457] width 21 height 22
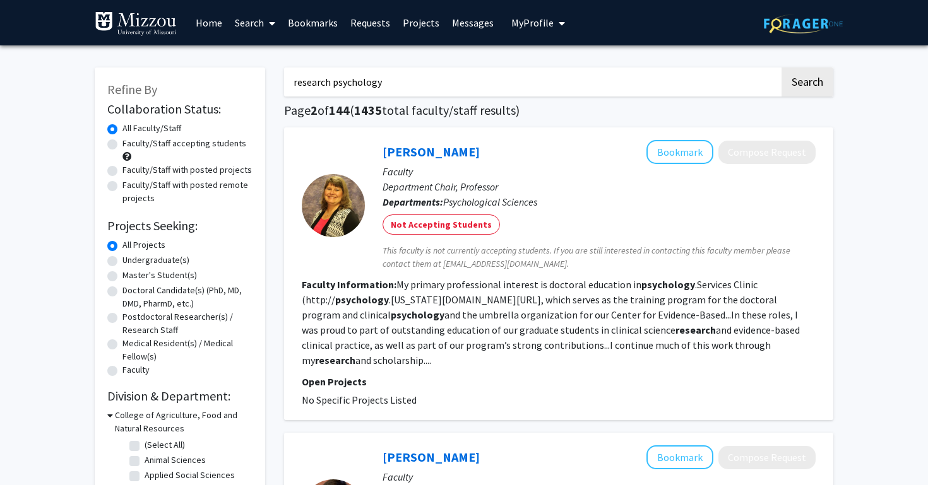
click at [328, 86] on input "research psychology" at bounding box center [531, 82] width 495 height 29
type input "addiction psychology"
click at [806, 84] on button "Search" at bounding box center [807, 82] width 52 height 29
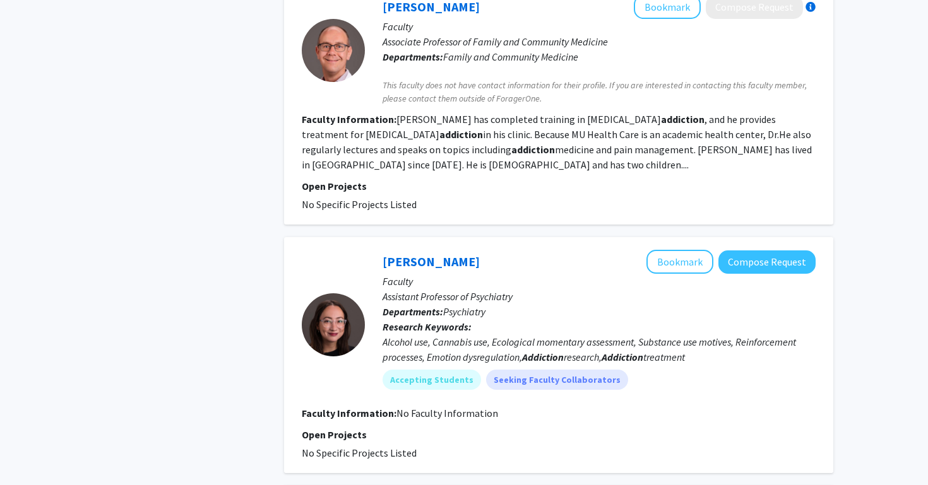
scroll to position [1309, 0]
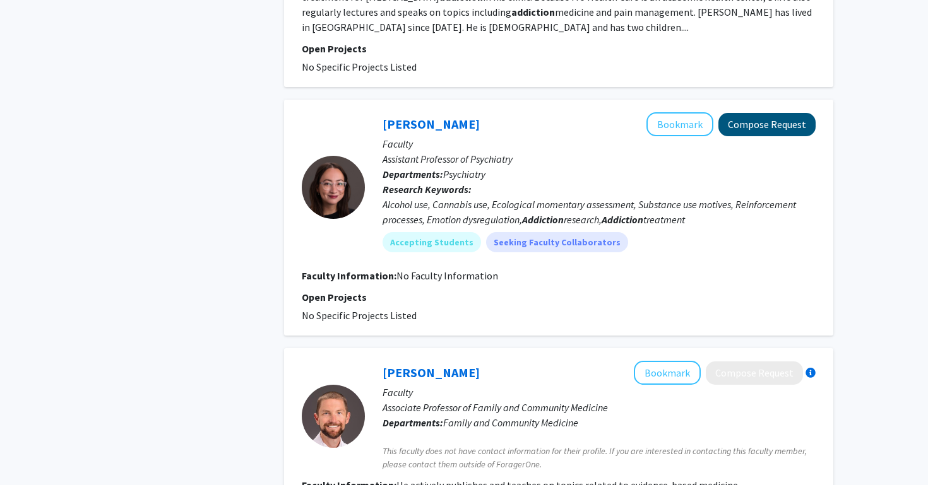
click at [745, 113] on button "Compose Request" at bounding box center [766, 124] width 97 height 23
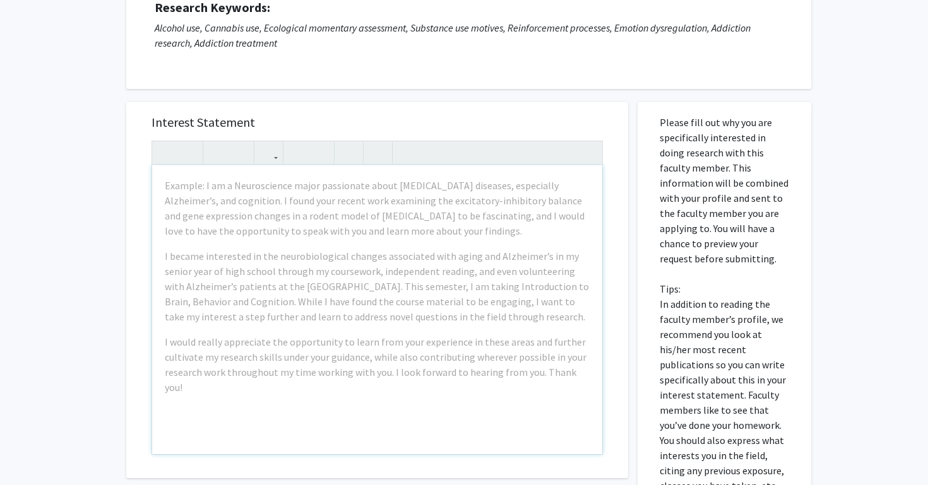
scroll to position [259, 0]
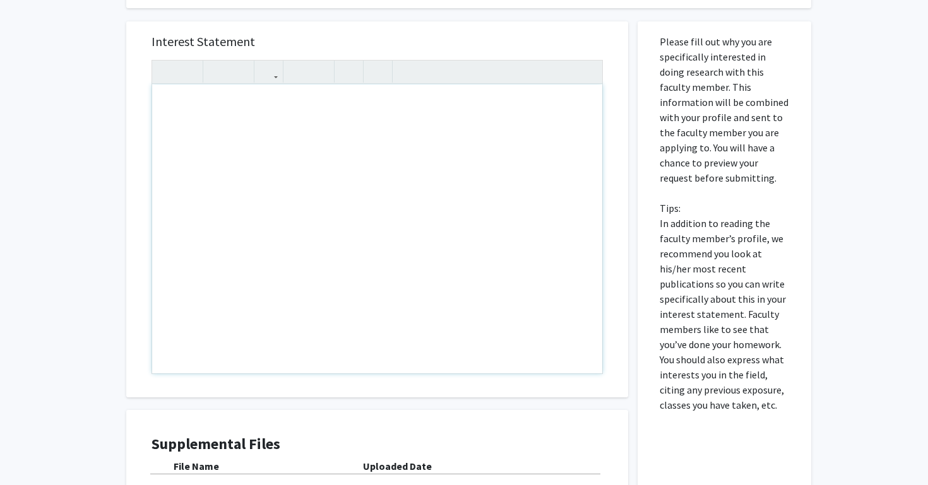
click at [158, 102] on div "Note to users with screen readers: Please press Alt+0 or Option+0 to deactivate…" at bounding box center [377, 229] width 450 height 289
type textarea "I"
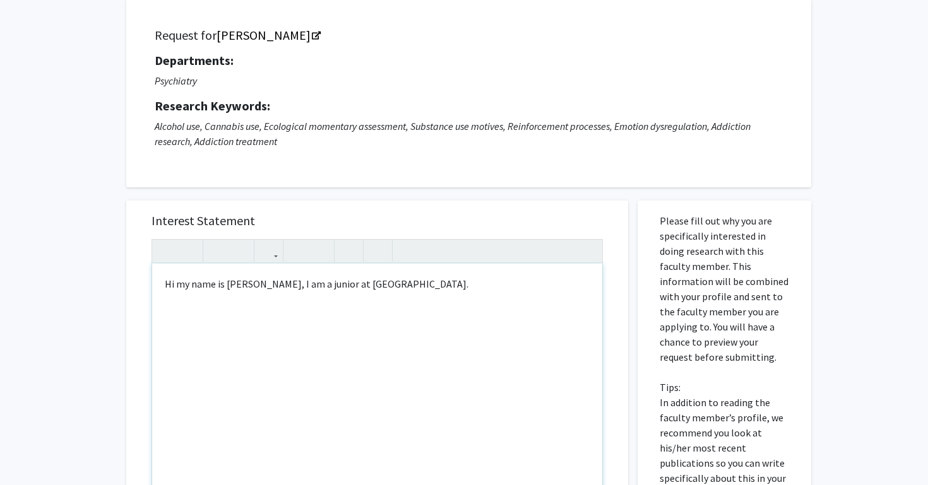
scroll to position [81, 0]
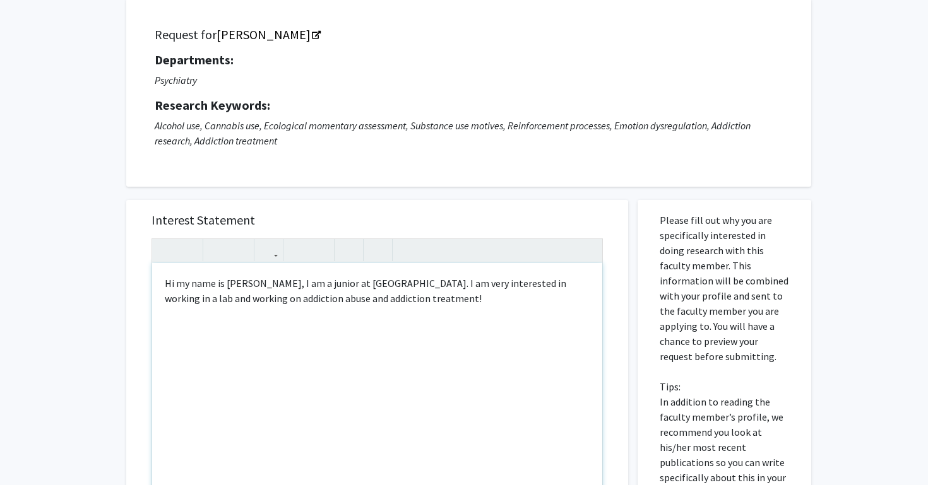
type textarea "<p>Hi my name is Katherine, I am a junior at Mizzou. I am very interested in wo…"
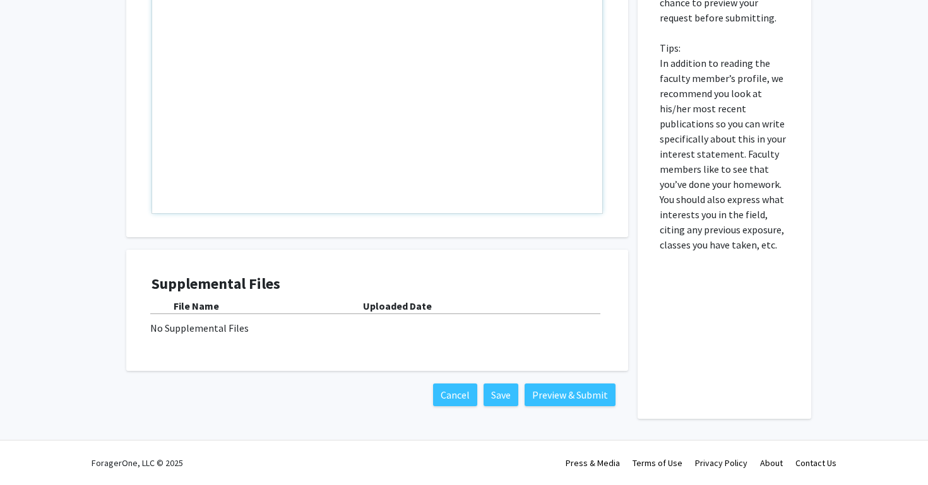
scroll to position [421, 0]
click at [558, 397] on button "Preview & Submit" at bounding box center [569, 395] width 91 height 23
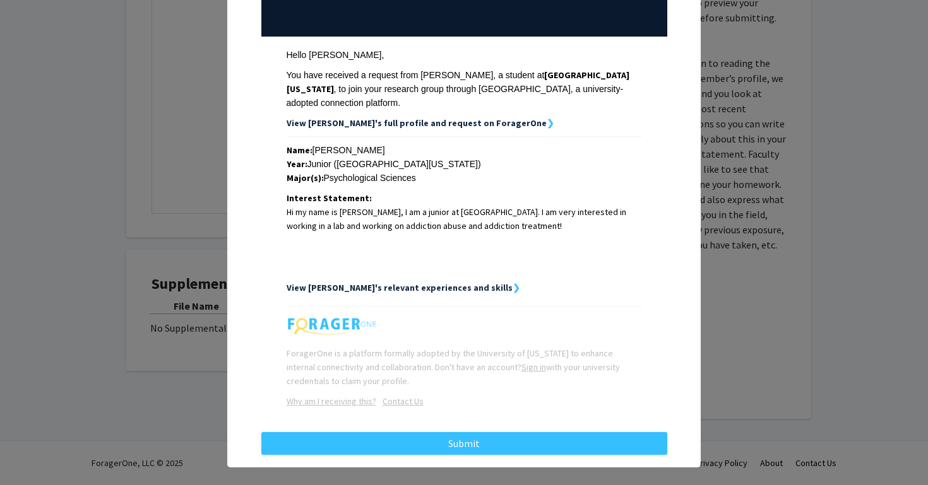
scroll to position [153, 0]
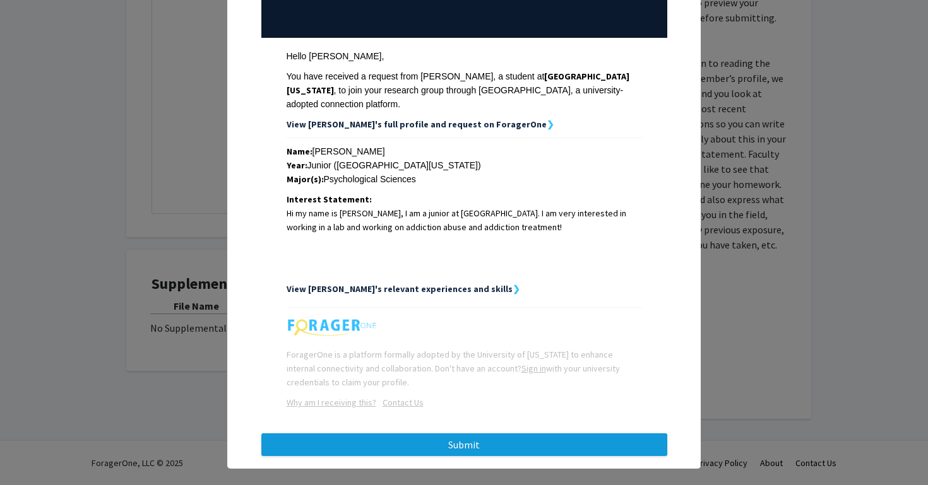
click at [529, 434] on button "Submit" at bounding box center [464, 445] width 406 height 23
